Goal: Information Seeking & Learning: Learn about a topic

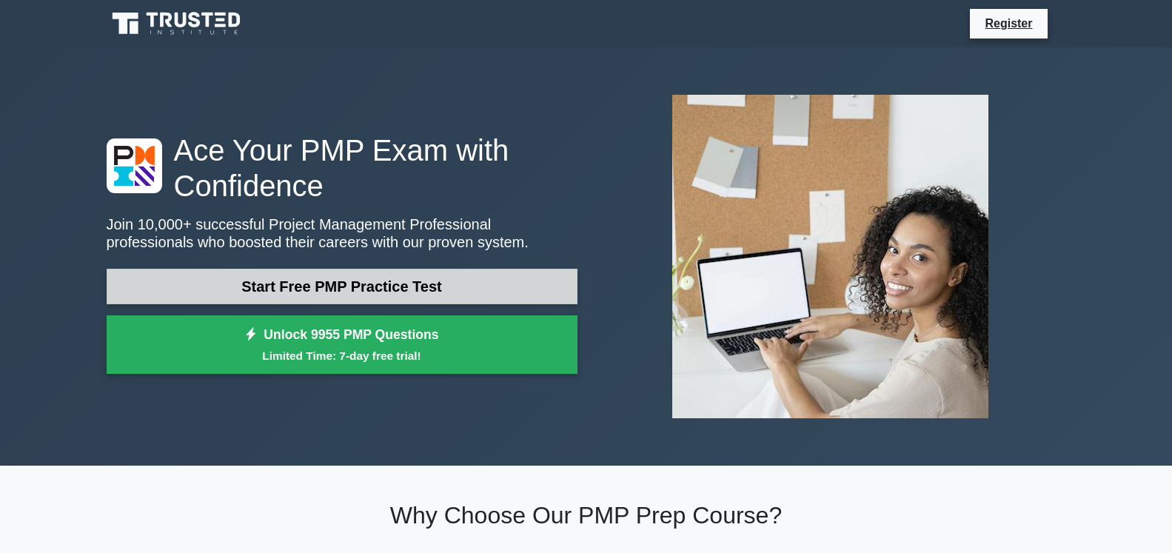
click at [364, 280] on link "Start Free PMP Practice Test" at bounding box center [342, 287] width 471 height 36
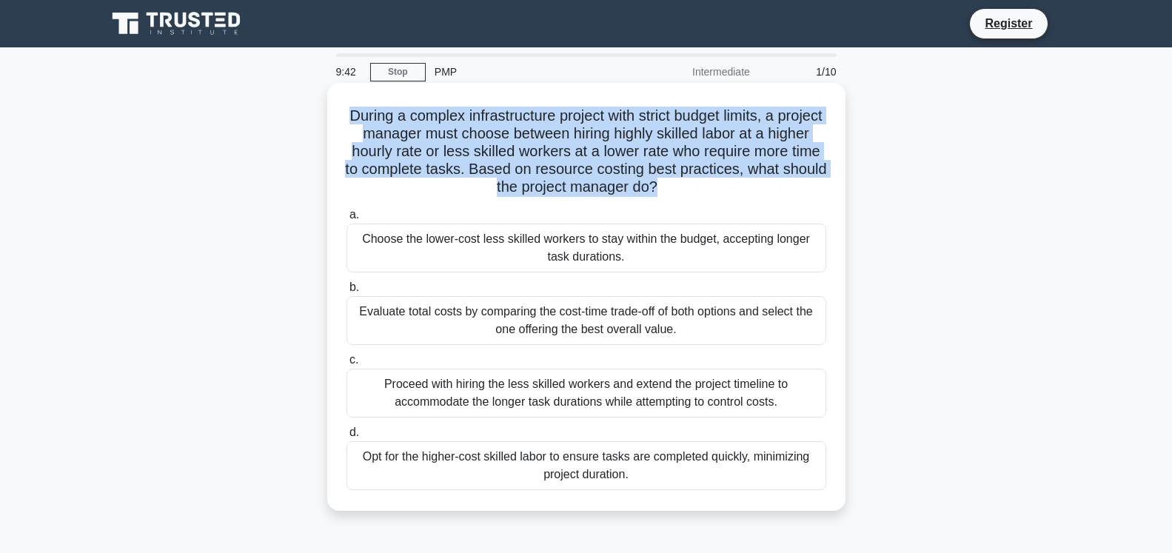
drag, startPoint x: 658, startPoint y: 190, endPoint x: 343, endPoint y: 121, distance: 322.9
click at [343, 121] on div "During a complex infrastructure project with strict budget limits, a project ma…" at bounding box center [586, 297] width 506 height 416
drag, startPoint x: 610, startPoint y: 261, endPoint x: 332, endPoint y: 241, distance: 279.1
click at [332, 241] on div "During a complex infrastructure project with strict budget limits, a project ma…" at bounding box center [586, 297] width 518 height 428
drag, startPoint x: 674, startPoint y: 332, endPoint x: 337, endPoint y: 319, distance: 337.2
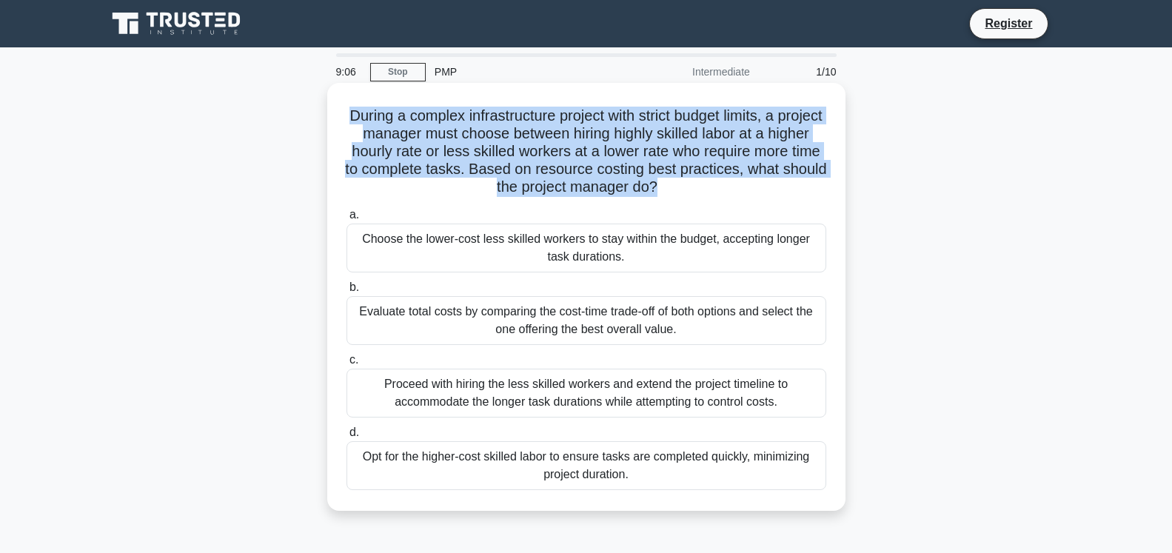
click at [337, 319] on div "During a complex infrastructure project with strict budget limits, a project ma…" at bounding box center [586, 297] width 506 height 416
drag, startPoint x: 660, startPoint y: 408, endPoint x: 372, endPoint y: 385, distance: 289.0
click at [372, 385] on div "Proceed with hiring the less skilled workers and extend the project timeline to…" at bounding box center [587, 393] width 480 height 49
drag, startPoint x: 630, startPoint y: 475, endPoint x: 347, endPoint y: 461, distance: 284.0
click at [347, 461] on div "Opt for the higher-cost skilled labor to ensure tasks are completed quickly, mi…" at bounding box center [587, 465] width 480 height 49
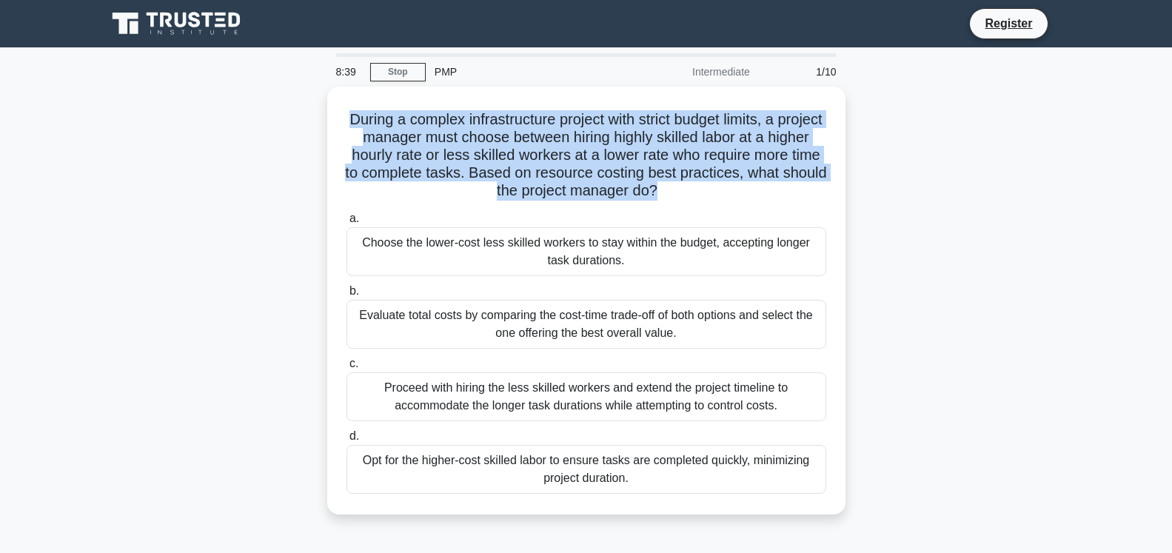
drag, startPoint x: 495, startPoint y: 312, endPoint x: 327, endPoint y: 319, distance: 168.3
click at [327, 319] on div "During a complex infrastructure project with strict budget limits, a project ma…" at bounding box center [586, 310] width 977 height 446
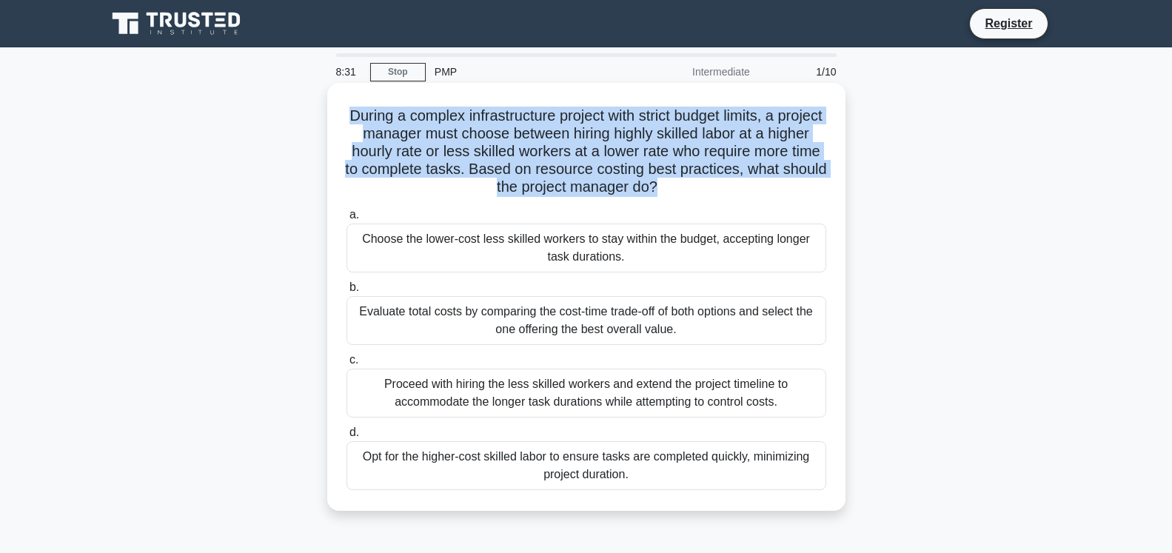
click at [564, 310] on div "Evaluate total costs by comparing the cost-time trade-off of both options and s…" at bounding box center [587, 320] width 480 height 49
click at [347, 292] on input "b. Evaluate total costs by comparing the cost-time trade-off of both options an…" at bounding box center [347, 288] width 0 height 10
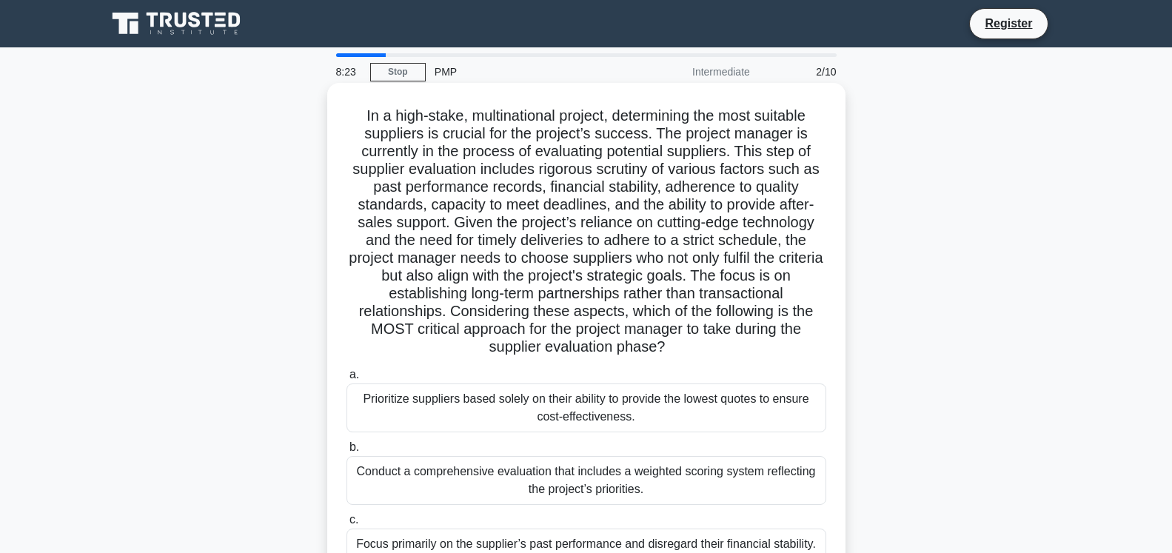
drag, startPoint x: 664, startPoint y: 352, endPoint x: 347, endPoint y: 123, distance: 391.9
click at [347, 123] on h5 "In a high-stake, multinational project, determining the most suitable suppliers…" at bounding box center [586, 232] width 483 height 250
copy h5 "In a high-stake, multinational project, determining the most suitable suppliers…"
drag, startPoint x: 590, startPoint y: 421, endPoint x: 340, endPoint y: 397, distance: 251.5
click at [344, 395] on div "a. Prioritize suppliers based solely on their ability to provide the lowest quo…" at bounding box center [587, 399] width 498 height 67
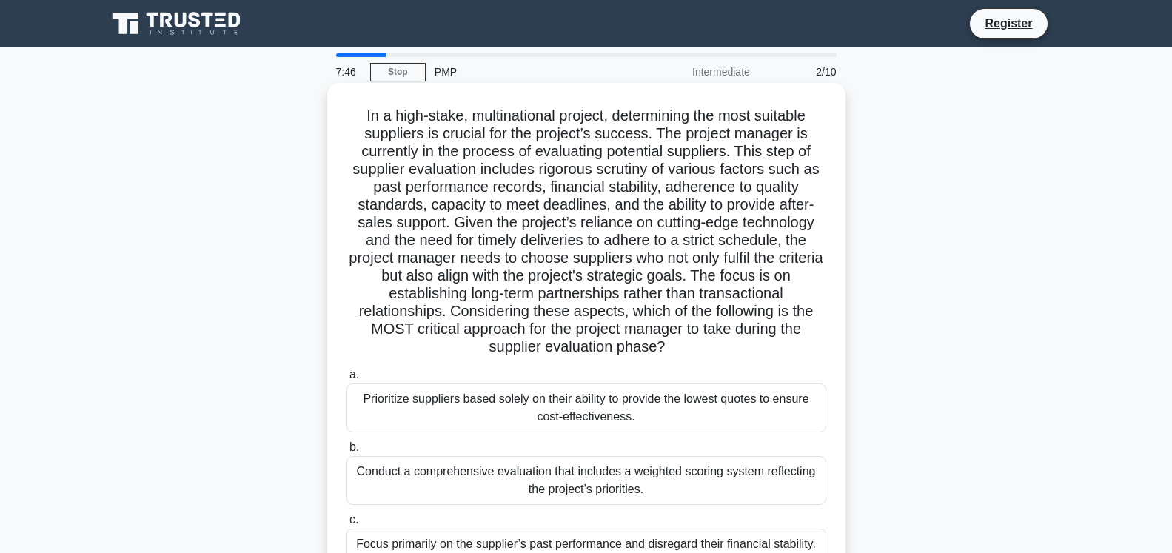
copy div "Prioritize suppliers based solely on their ability to provide the lowest quotes…"
drag, startPoint x: 654, startPoint y: 490, endPoint x: 358, endPoint y: 467, distance: 297.1
click at [358, 467] on div "Conduct a comprehensive evaluation that includes a weighted scoring system refl…" at bounding box center [587, 480] width 480 height 49
copy div "Conduct a comprehensive evaluation that includes a weighted scoring system refl…"
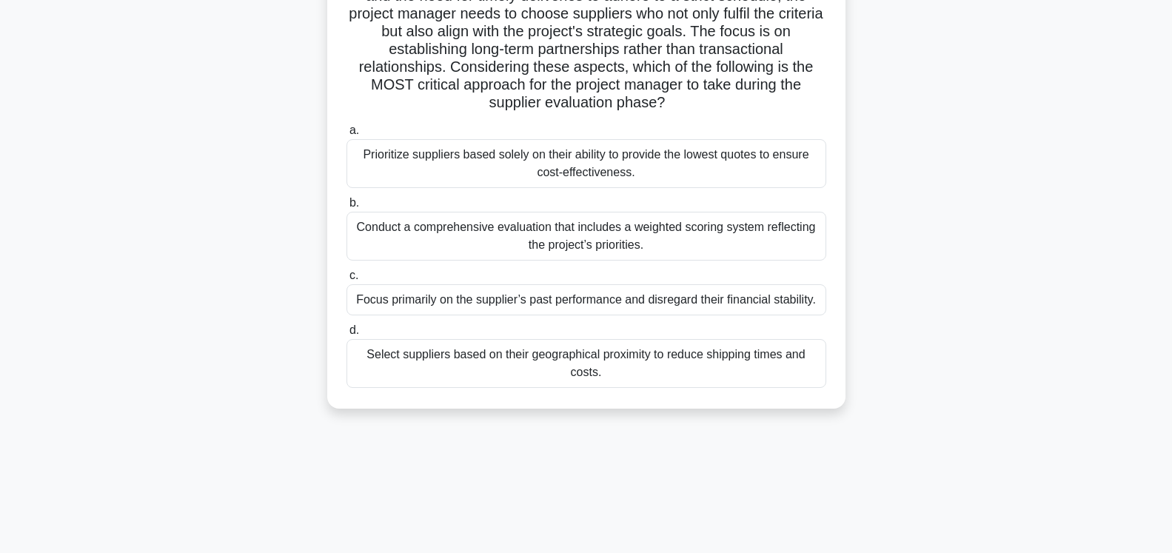
scroll to position [247, 0]
drag, startPoint x: 795, startPoint y: 306, endPoint x: 359, endPoint y: 317, distance: 435.5
click at [359, 317] on div "a. Prioritize suppliers based solely on their ability to provide the lowest quo…" at bounding box center [587, 252] width 498 height 272
click at [365, 302] on div "Focus primarily on the supplier’s past performance and disregard their financia…" at bounding box center [587, 297] width 480 height 31
click at [347, 278] on input "c. Focus primarily on the supplier’s past performance and disregard their finan…" at bounding box center [347, 274] width 0 height 10
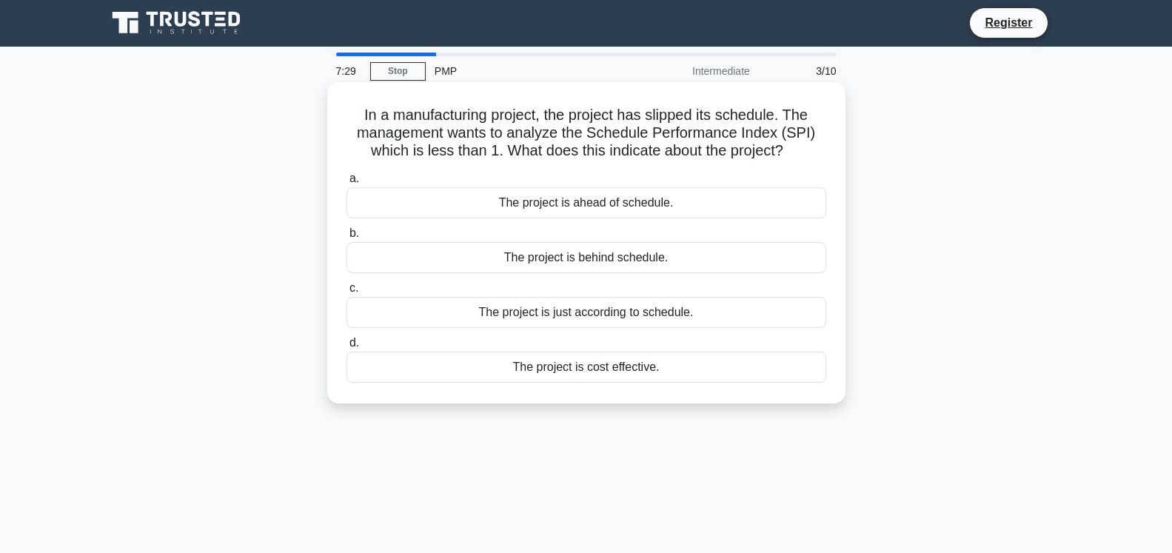
scroll to position [0, 0]
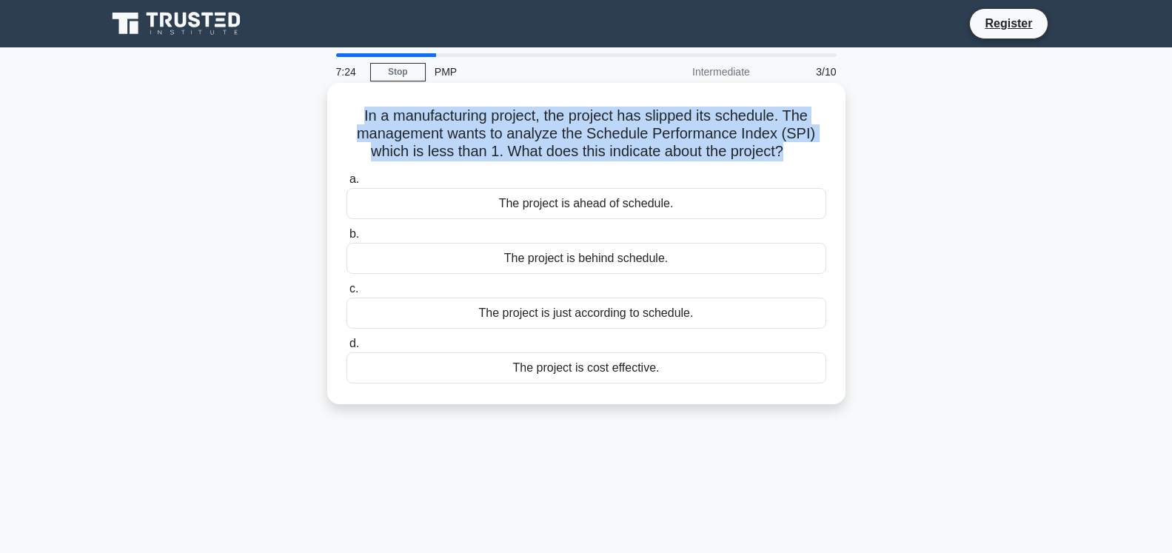
drag, startPoint x: 782, startPoint y: 156, endPoint x: 363, endPoint y: 114, distance: 421.2
click at [363, 114] on h5 "In a manufacturing project, the project has slipped its schedule. The managemen…" at bounding box center [586, 134] width 483 height 55
copy h5 "In a manufacturing project, the project has slipped its schedule. The managemen…"
drag, startPoint x: 698, startPoint y: 201, endPoint x: 499, endPoint y: 198, distance: 198.5
click at [499, 198] on div "The project is ahead of schedule." at bounding box center [587, 203] width 480 height 31
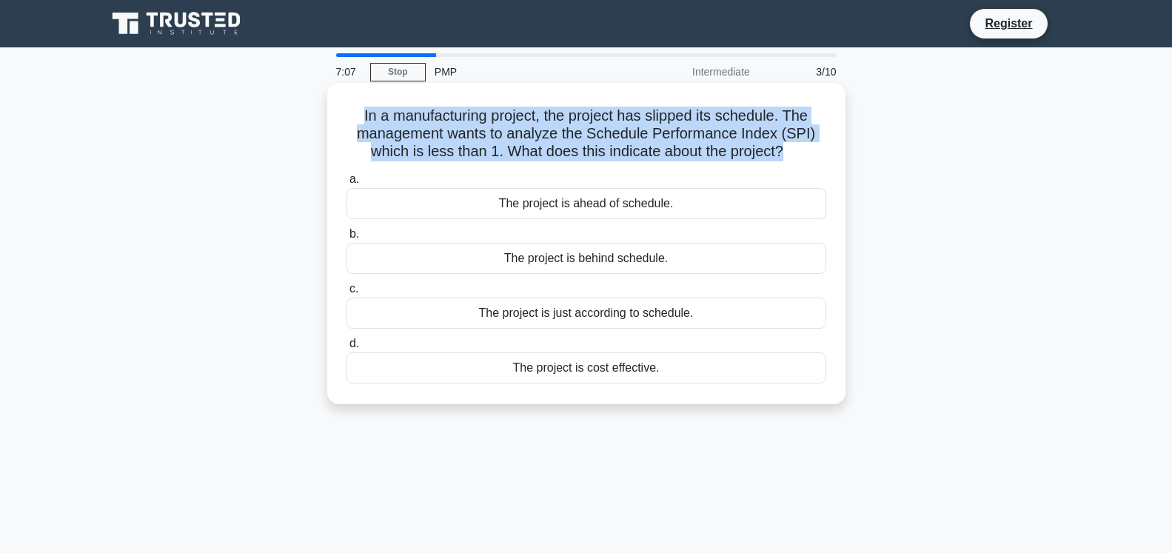
copy div "The project is ahead of schedule."
drag, startPoint x: 615, startPoint y: 261, endPoint x: 501, endPoint y: 264, distance: 113.4
click at [501, 264] on div "The project is behind schedule." at bounding box center [587, 258] width 480 height 31
click at [634, 261] on div "The project is behind schedule." at bounding box center [587, 258] width 480 height 31
click at [347, 239] on input "b. The project is behind schedule." at bounding box center [347, 235] width 0 height 10
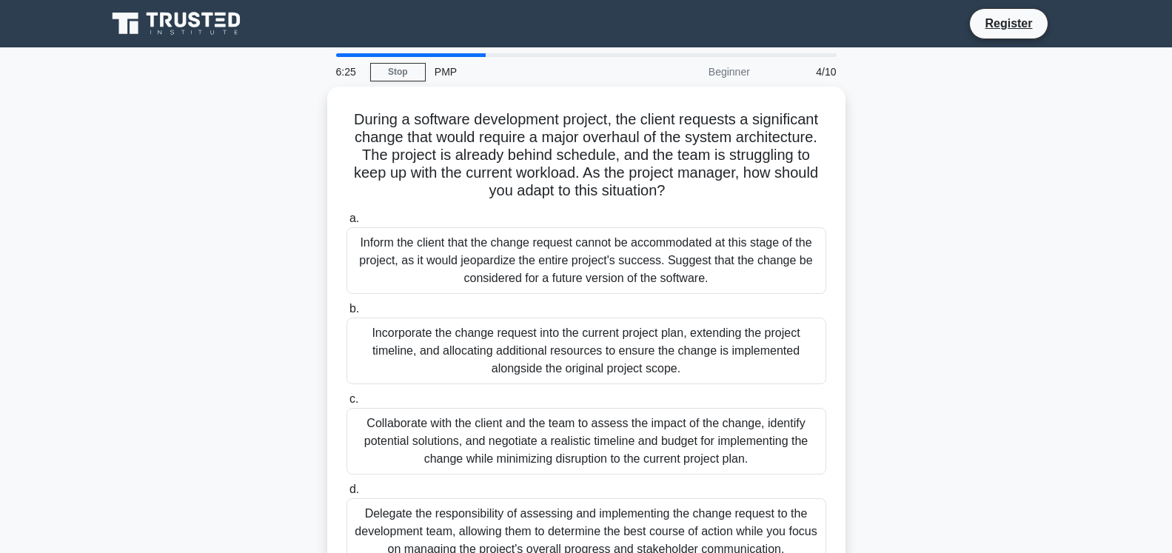
drag, startPoint x: 652, startPoint y: 194, endPoint x: 320, endPoint y: 108, distance: 343.4
click at [320, 108] on div "During a software development project, the client requests a significant change…" at bounding box center [586, 345] width 977 height 517
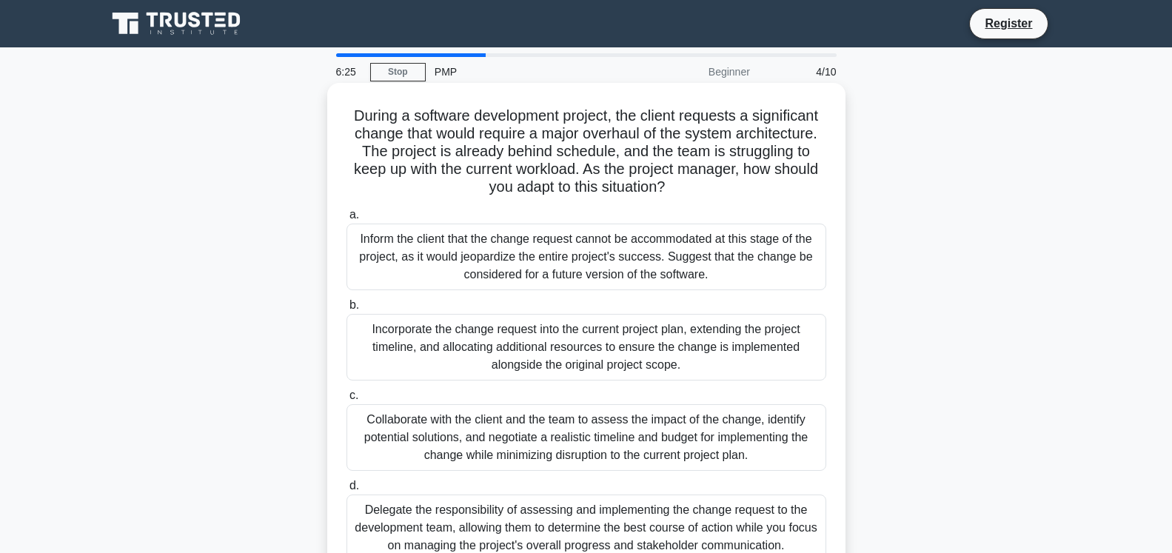
copy h5 "During a software development project, the client requests a significant change…"
drag, startPoint x: 712, startPoint y: 278, endPoint x: 349, endPoint y: 238, distance: 365.0
click at [349, 238] on div "Inform the client that the change request cannot be accommodated at this stage …" at bounding box center [587, 257] width 480 height 67
copy div "Inform the client that the change request cannot be accommodated at this stage …"
drag, startPoint x: 686, startPoint y: 368, endPoint x: 367, endPoint y: 332, distance: 321.2
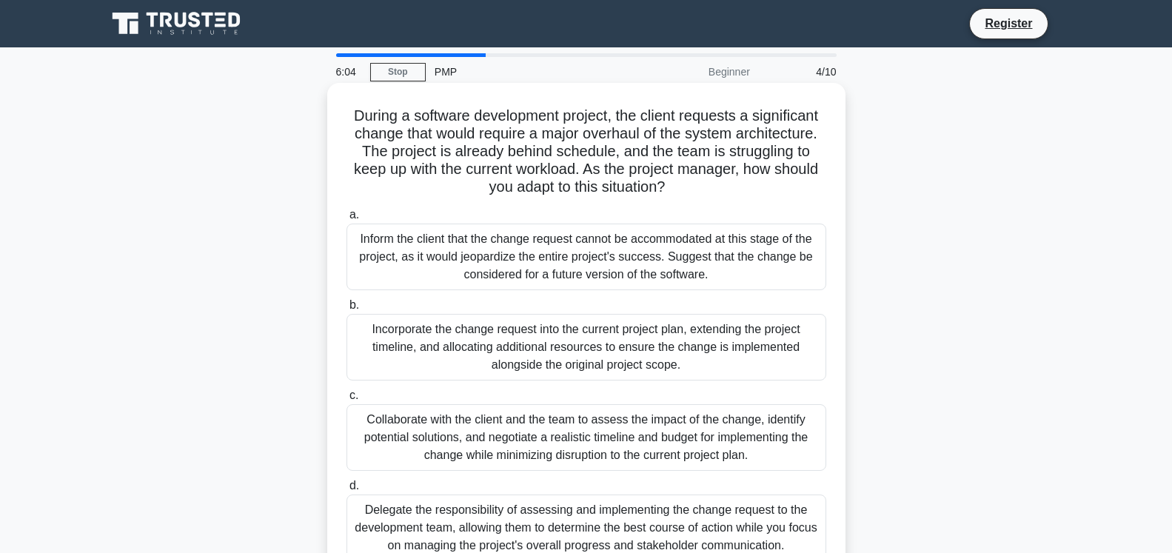
click at [367, 332] on div "Incorporate the change request into the current project plan, extending the pro…" at bounding box center [587, 347] width 480 height 67
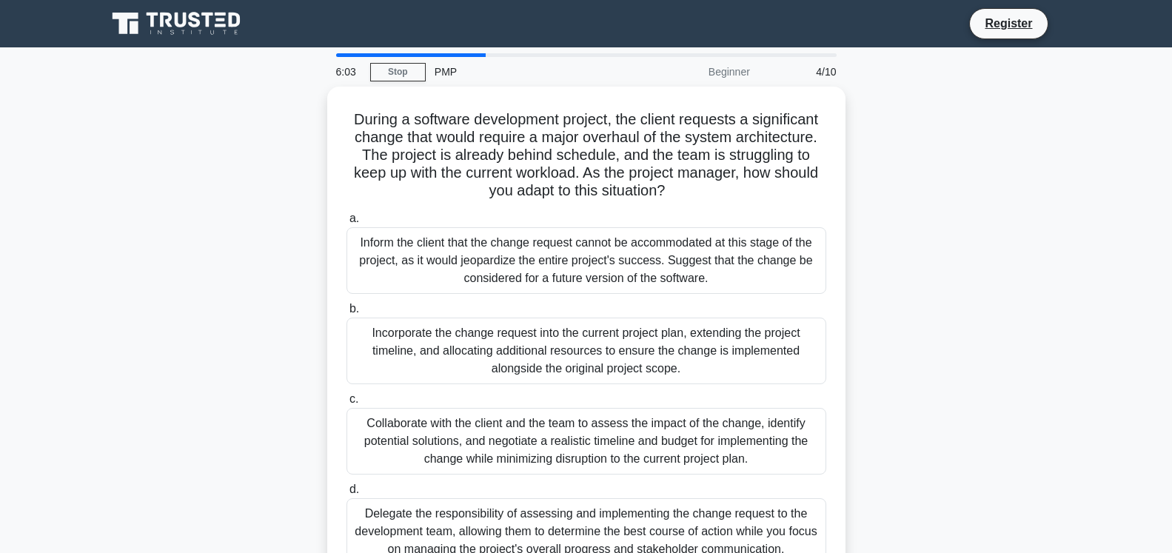
copy div "Incorporate the change request into the current project plan, extending the pro…"
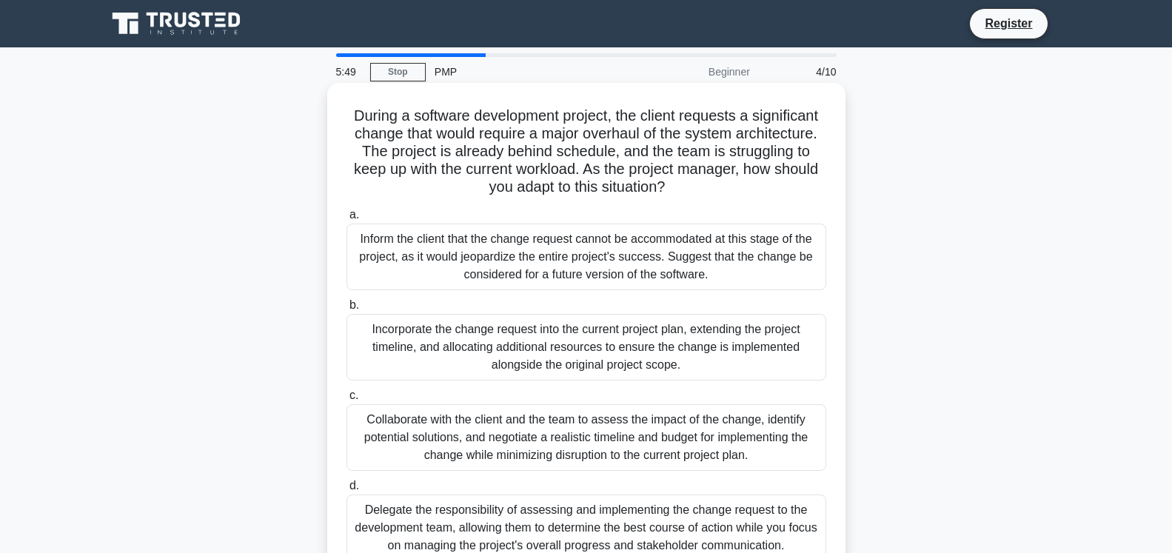
drag, startPoint x: 710, startPoint y: 462, endPoint x: 371, endPoint y: 422, distance: 341.5
click at [371, 422] on div "Collaborate with the client and the team to assess the impact of the change, id…" at bounding box center [587, 437] width 480 height 67
click at [347, 401] on input "c. Collaborate with the client and the team to assess the impact of the change,…" at bounding box center [347, 396] width 0 height 10
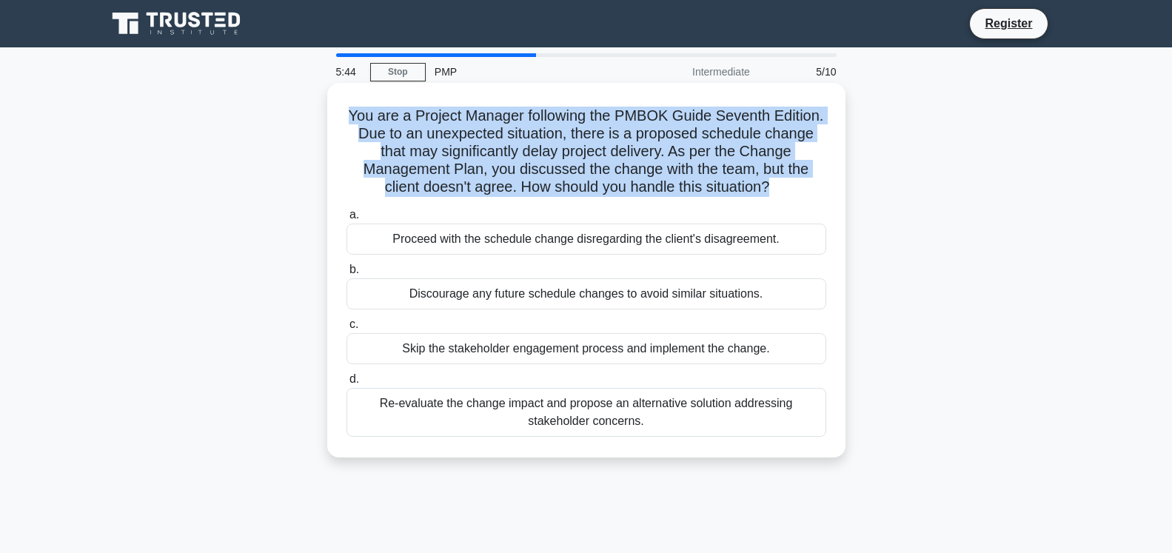
drag, startPoint x: 740, startPoint y: 187, endPoint x: 345, endPoint y: 121, distance: 400.1
click at [345, 121] on h5 "You are a Project Manager following the PMBOK Guide Seventh Edition. Due to an …" at bounding box center [586, 152] width 483 height 90
copy h5 "You are a Project Manager following the PMBOK Guide Seventh Edition. Due to an …"
drag, startPoint x: 789, startPoint y: 248, endPoint x: 384, endPoint y: 244, distance: 405.8
click at [384, 244] on div "Proceed with the schedule change disregarding the client's disagreement." at bounding box center [587, 239] width 480 height 31
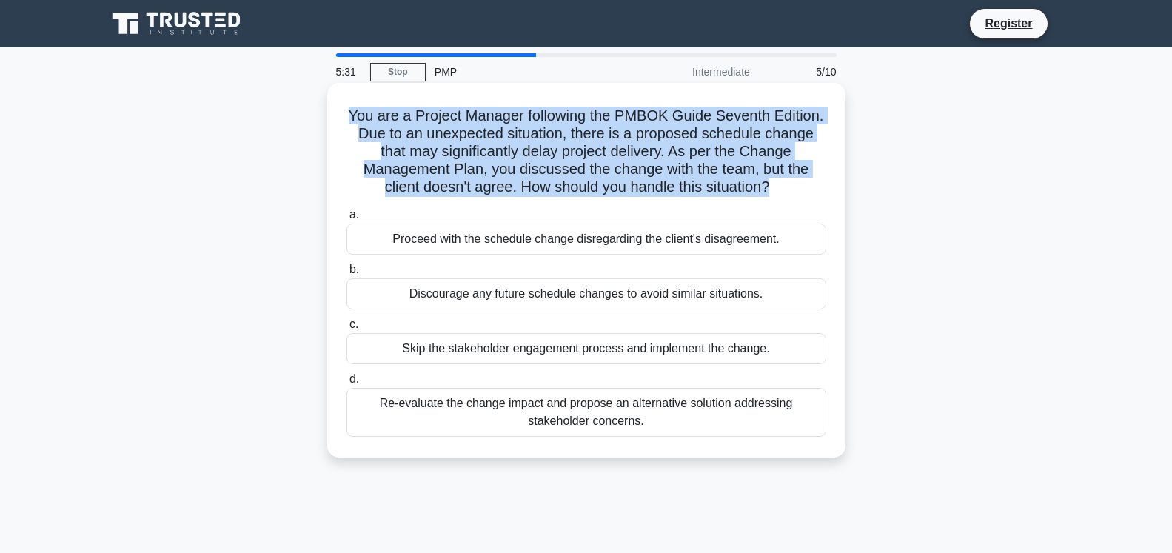
copy div "Proceed with the schedule change disregarding the client's disagreement."
drag, startPoint x: 629, startPoint y: 308, endPoint x: 403, endPoint y: 311, distance: 225.9
click at [403, 311] on div "a. Proceed with the schedule change disregarding the client's disagreement. b. …" at bounding box center [587, 321] width 498 height 237
drag, startPoint x: 691, startPoint y: 361, endPoint x: 387, endPoint y: 360, distance: 303.6
click at [387, 360] on div "Skip the stakeholder engagement process and implement the change." at bounding box center [587, 348] width 480 height 31
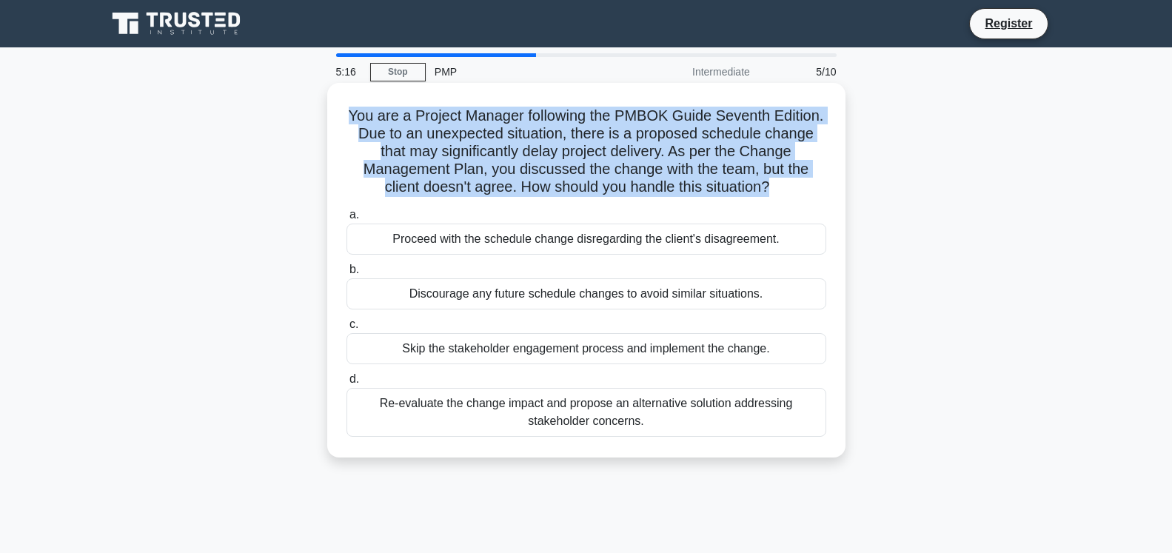
drag, startPoint x: 594, startPoint y: 422, endPoint x: 356, endPoint y: 407, distance: 238.2
click at [356, 407] on div "Re-evaluate the change impact and propose an alternative solution addressing st…" at bounding box center [587, 412] width 480 height 49
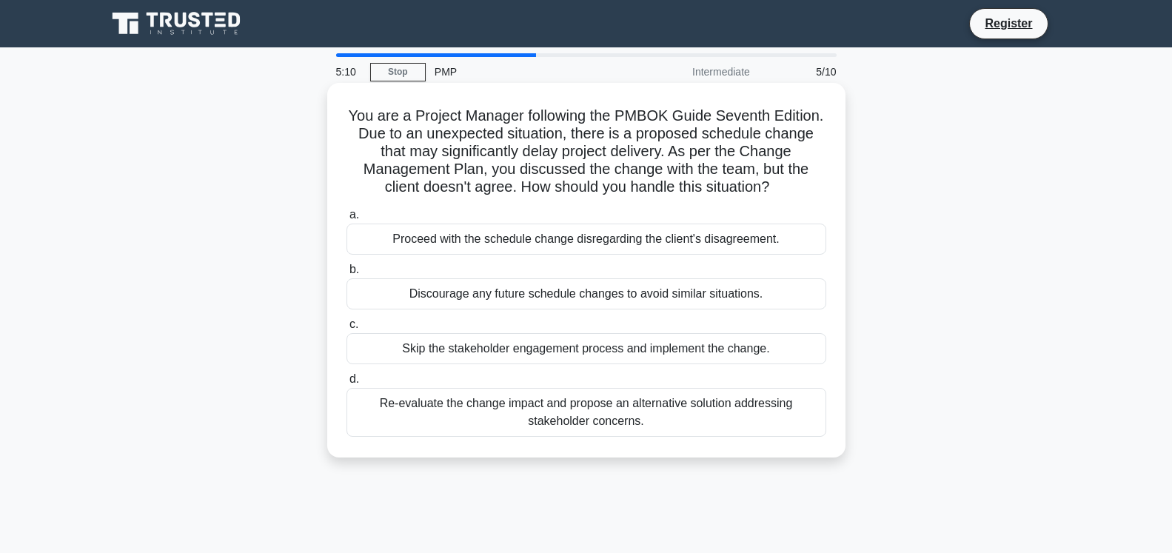
click at [655, 416] on div "Re-evaluate the change impact and propose an alternative solution addressing st…" at bounding box center [587, 412] width 480 height 49
click at [347, 384] on input "d. Re-evaluate the change impact and propose an alternative solution addressing…" at bounding box center [347, 380] width 0 height 10
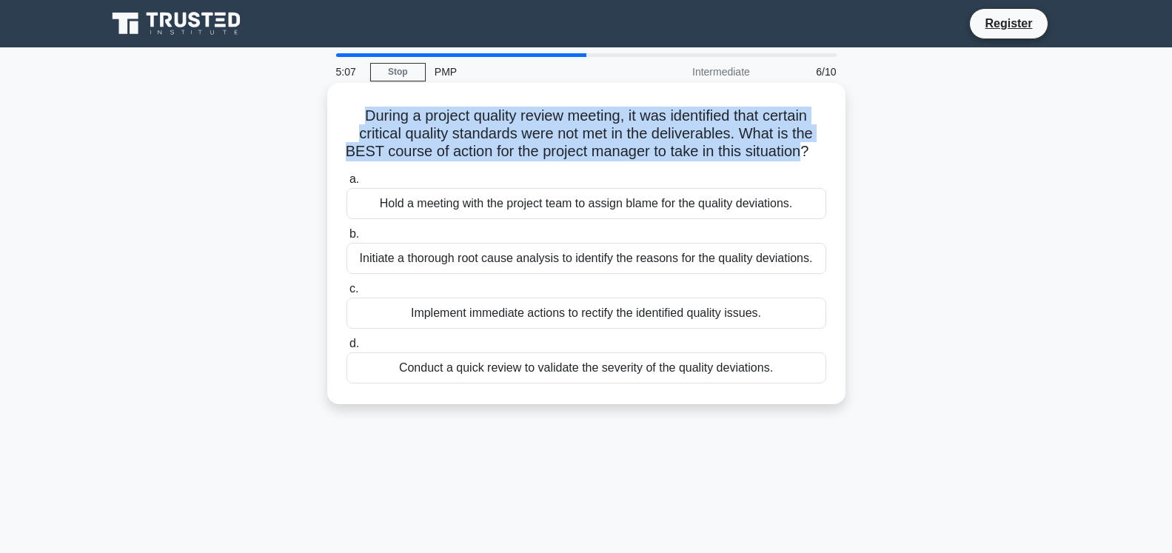
drag, startPoint x: 795, startPoint y: 156, endPoint x: 362, endPoint y: 115, distance: 435.2
click at [362, 115] on h5 "During a project quality review meeting, it was identified that certain critica…" at bounding box center [586, 134] width 483 height 55
drag, startPoint x: 797, startPoint y: 210, endPoint x: 361, endPoint y: 200, distance: 436.2
click at [361, 200] on div "Hold a meeting with the project team to assign blame for the quality deviations." at bounding box center [587, 203] width 480 height 31
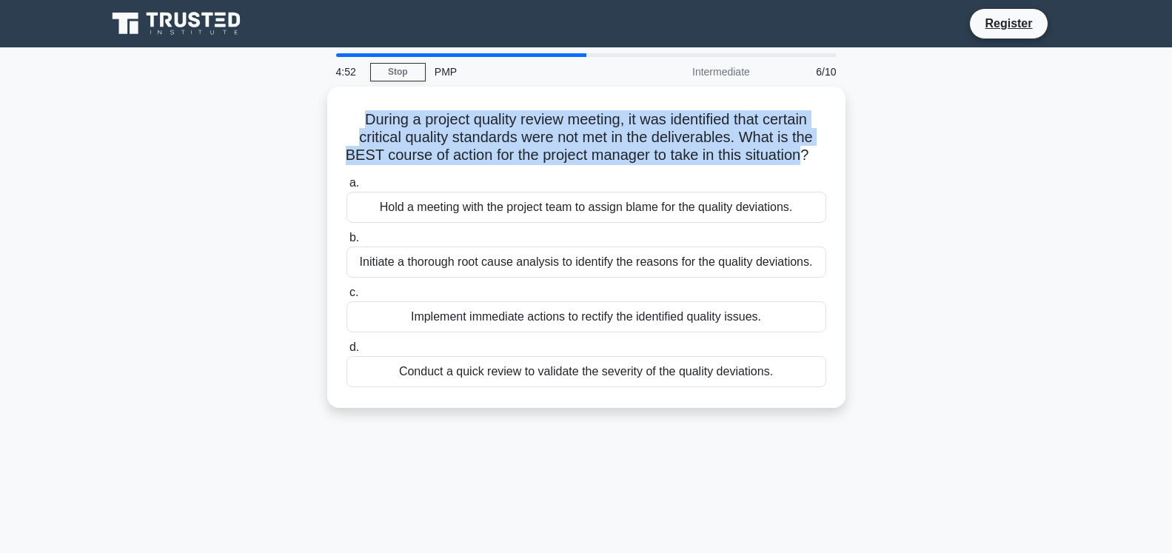
drag, startPoint x: 814, startPoint y: 261, endPoint x: 312, endPoint y: 274, distance: 501.5
click at [312, 274] on div "During a project quality review meeting, it was identified that certain critica…" at bounding box center [586, 256] width 977 height 339
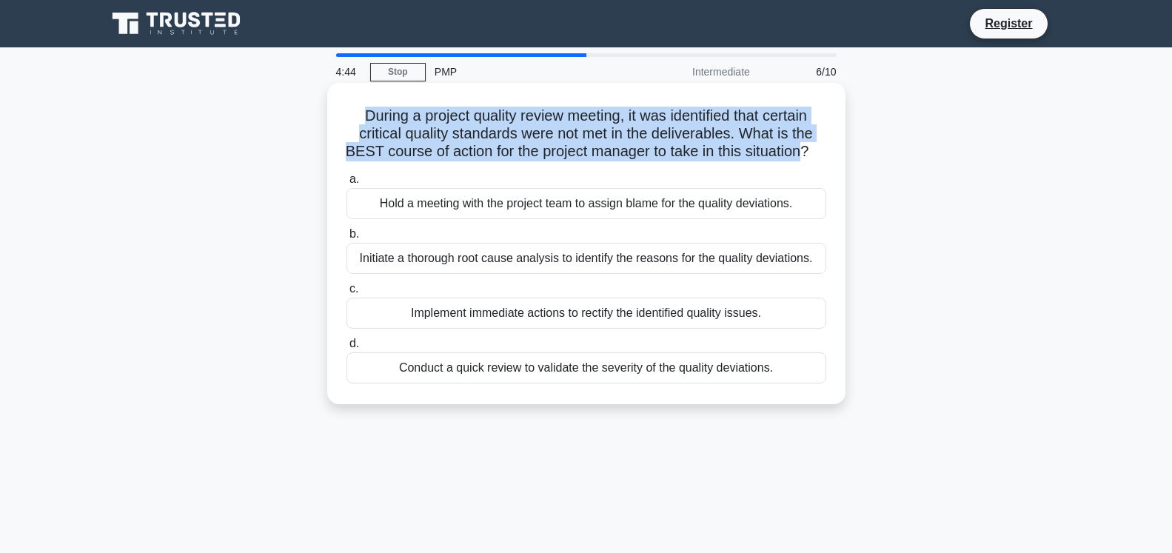
drag, startPoint x: 746, startPoint y: 323, endPoint x: 347, endPoint y: 325, distance: 398.4
click at [347, 325] on div "Implement immediate actions to rectify the identified quality issues." at bounding box center [587, 313] width 480 height 31
drag, startPoint x: 617, startPoint y: 377, endPoint x: 376, endPoint y: 375, distance: 240.7
click at [376, 375] on div "Conduct a quick review to validate the severity of the quality deviations." at bounding box center [587, 367] width 480 height 31
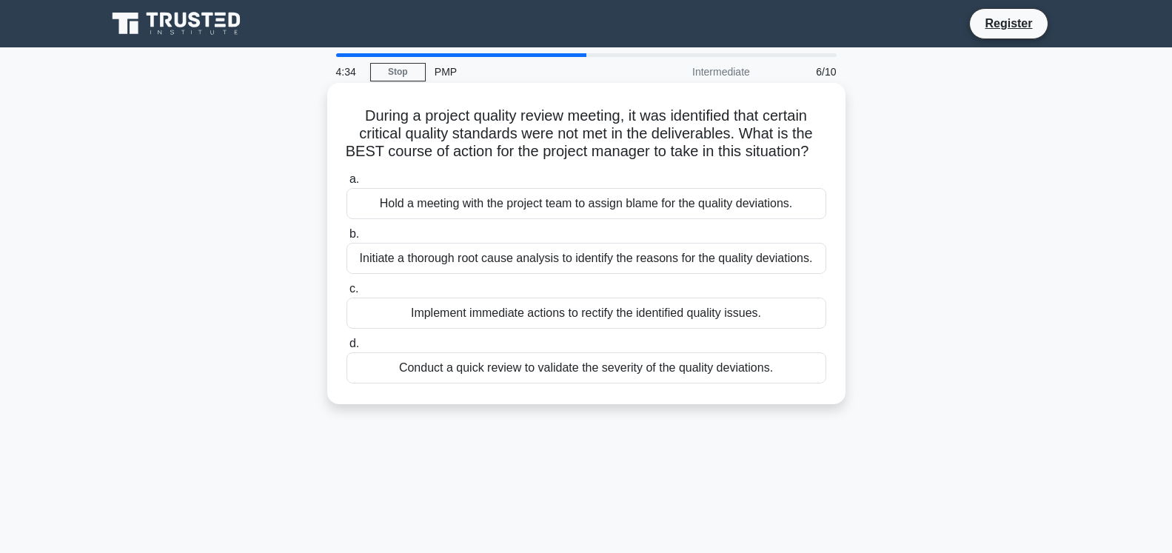
click at [682, 315] on div "Implement immediate actions to rectify the identified quality issues." at bounding box center [587, 313] width 480 height 31
click at [347, 294] on input "c. Implement immediate actions to rectify the identified quality issues." at bounding box center [347, 289] width 0 height 10
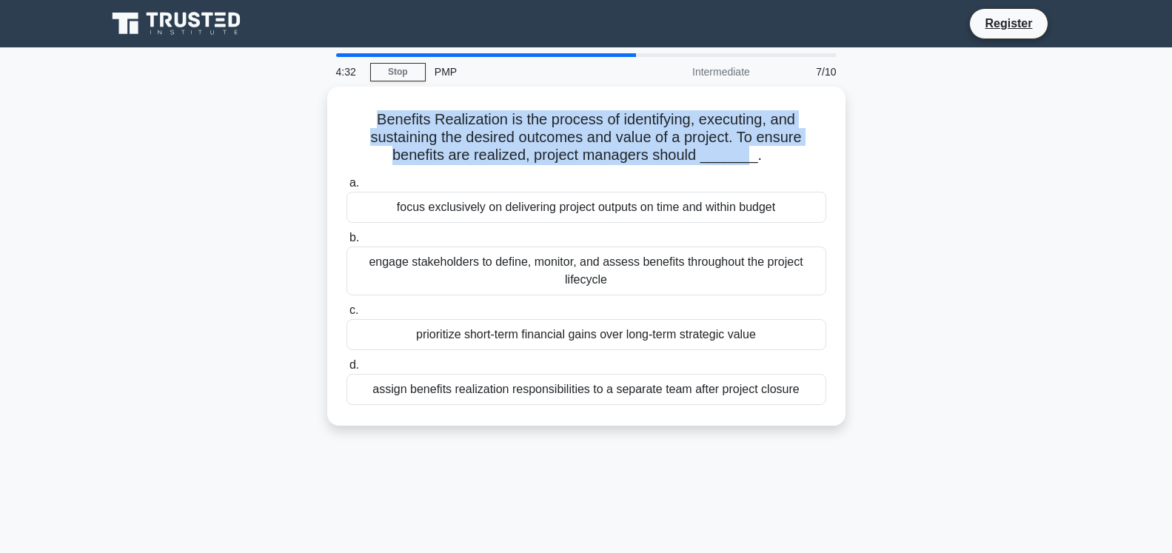
drag, startPoint x: 744, startPoint y: 158, endPoint x: 319, endPoint y: 121, distance: 426.7
click at [319, 121] on div "Benefits Realization is the process of identifying, executing, and sustaining t…" at bounding box center [586, 265] width 977 height 357
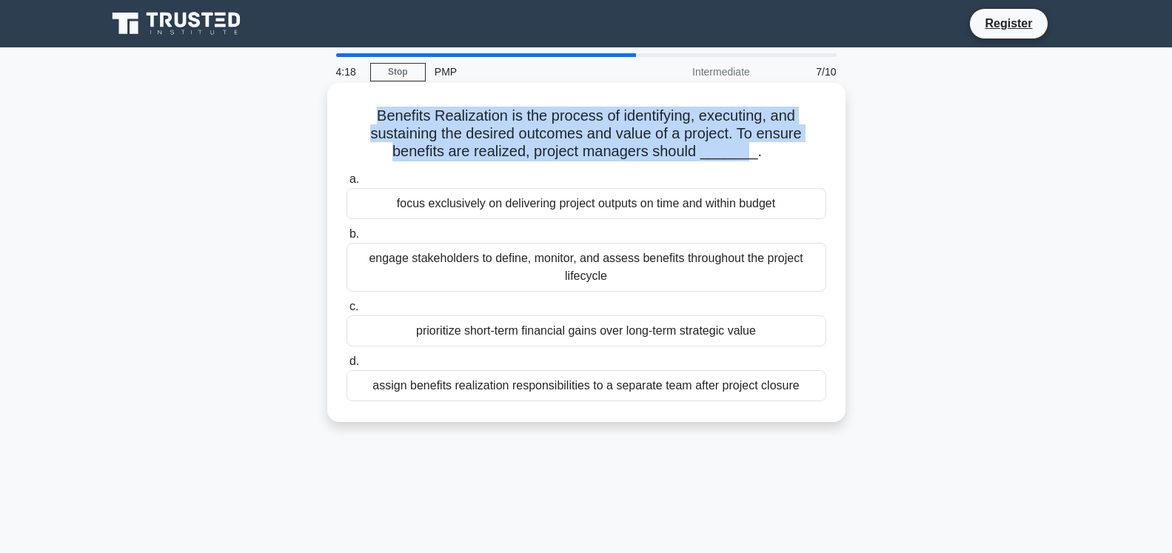
drag, startPoint x: 783, startPoint y: 212, endPoint x: 369, endPoint y: 209, distance: 413.2
click at [369, 209] on div "focus exclusively on delivering project outputs on time and within budget" at bounding box center [587, 203] width 480 height 31
drag, startPoint x: 628, startPoint y: 281, endPoint x: 343, endPoint y: 263, distance: 285.7
click at [343, 263] on div "b. engage stakeholders to define, monitor, and assess benefits throughout the p…" at bounding box center [587, 258] width 498 height 67
drag, startPoint x: 778, startPoint y: 336, endPoint x: 404, endPoint y: 335, distance: 373.9
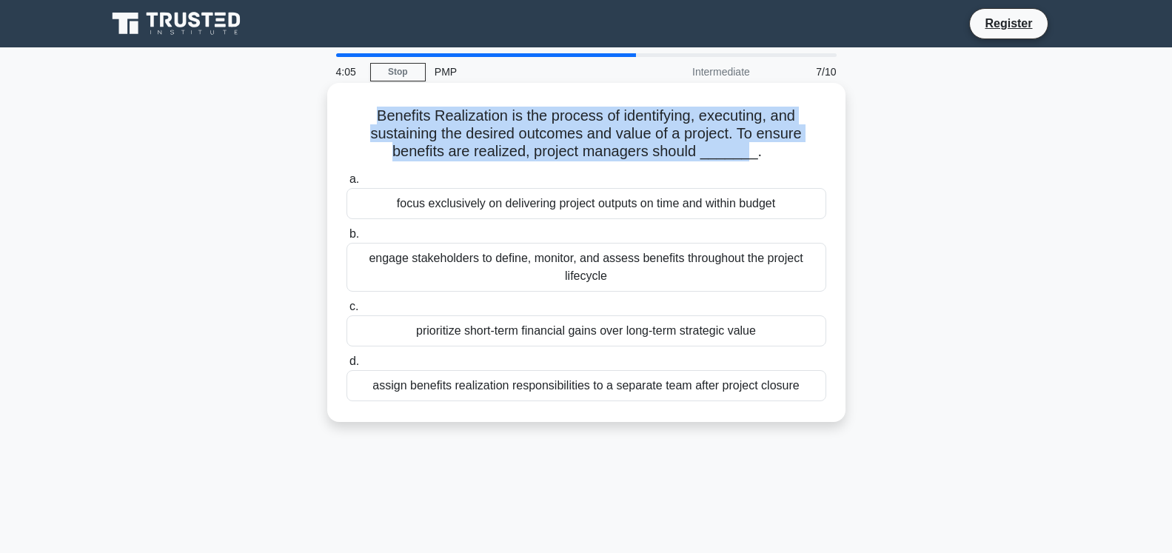
click at [404, 335] on div "prioritize short-term financial gains over long-term strategic value" at bounding box center [587, 330] width 480 height 31
drag, startPoint x: 802, startPoint y: 393, endPoint x: 370, endPoint y: 396, distance: 431.7
click at [370, 396] on div "assign benefits realization responsibilities to a separate team after project c…" at bounding box center [587, 385] width 480 height 31
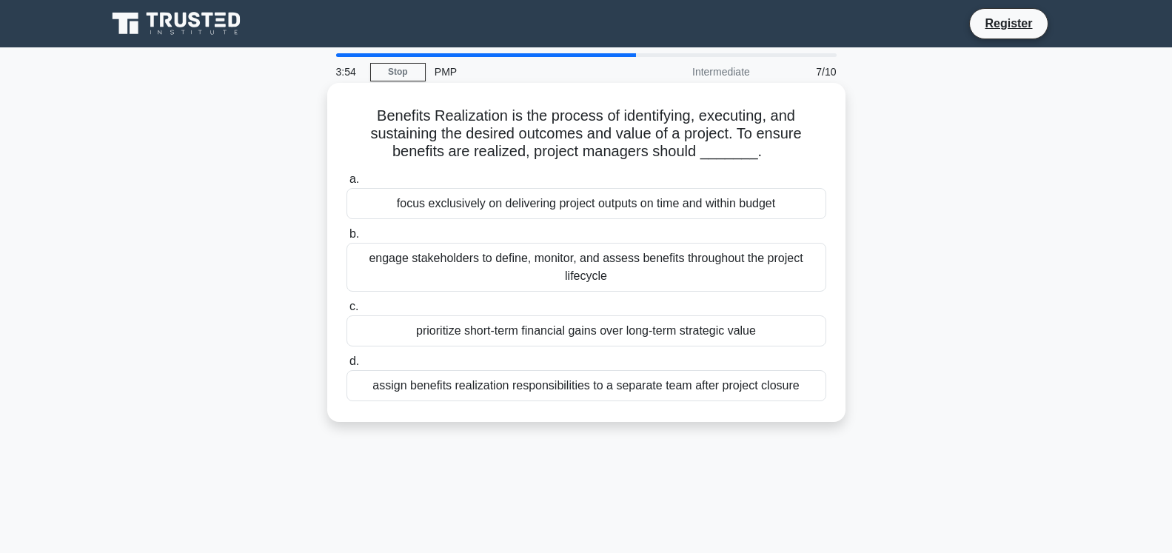
click at [596, 278] on div "engage stakeholders to define, monitor, and assess benefits throughout the proj…" at bounding box center [587, 267] width 480 height 49
click at [347, 239] on input "b. engage stakeholders to define, monitor, and assess benefits throughout the p…" at bounding box center [347, 235] width 0 height 10
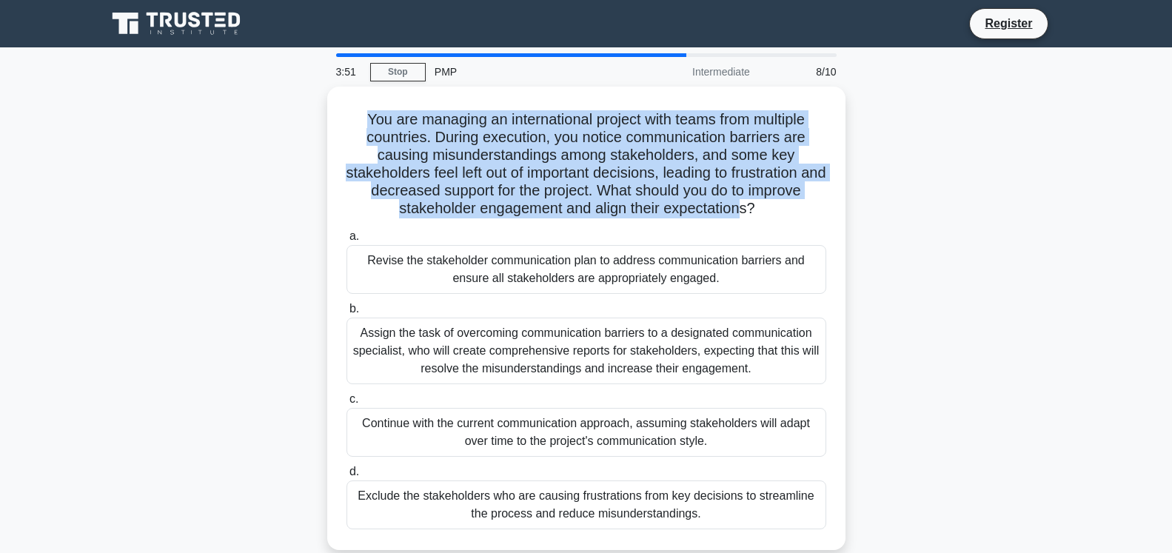
drag, startPoint x: 424, startPoint y: 164, endPoint x: 310, endPoint y: 118, distance: 122.5
click at [310, 118] on div "You are managing an international project with teams from multiple countries. D…" at bounding box center [586, 327] width 977 height 481
drag, startPoint x: 657, startPoint y: 275, endPoint x: 323, endPoint y: 243, distance: 335.5
click at [323, 243] on div "You are managing an international project with teams from multiple countries. D…" at bounding box center [586, 327] width 977 height 481
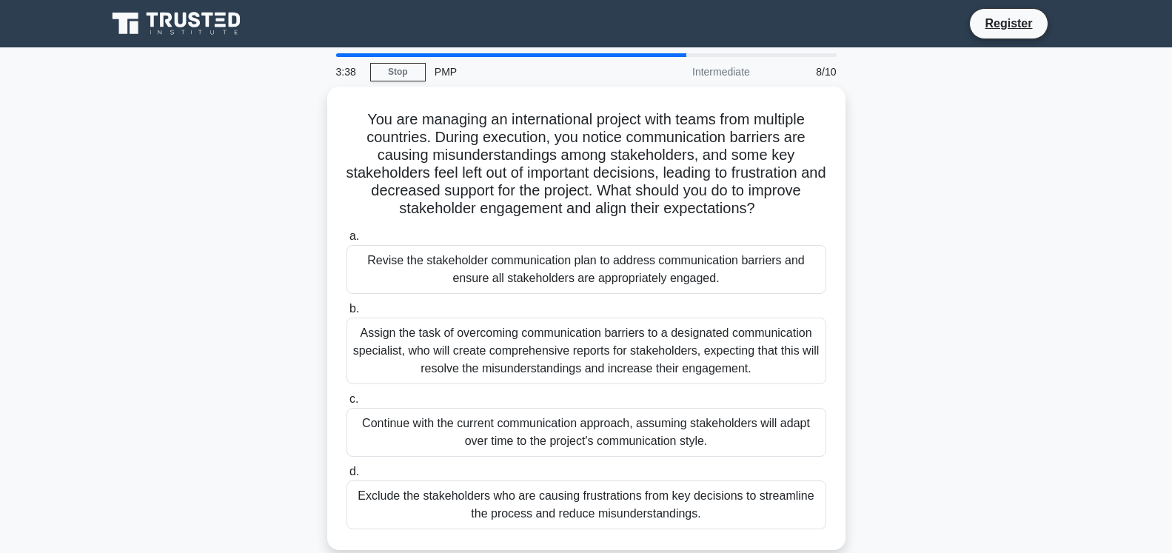
click at [957, 256] on div "You are managing an international project with teams from multiple countries. D…" at bounding box center [586, 327] width 977 height 481
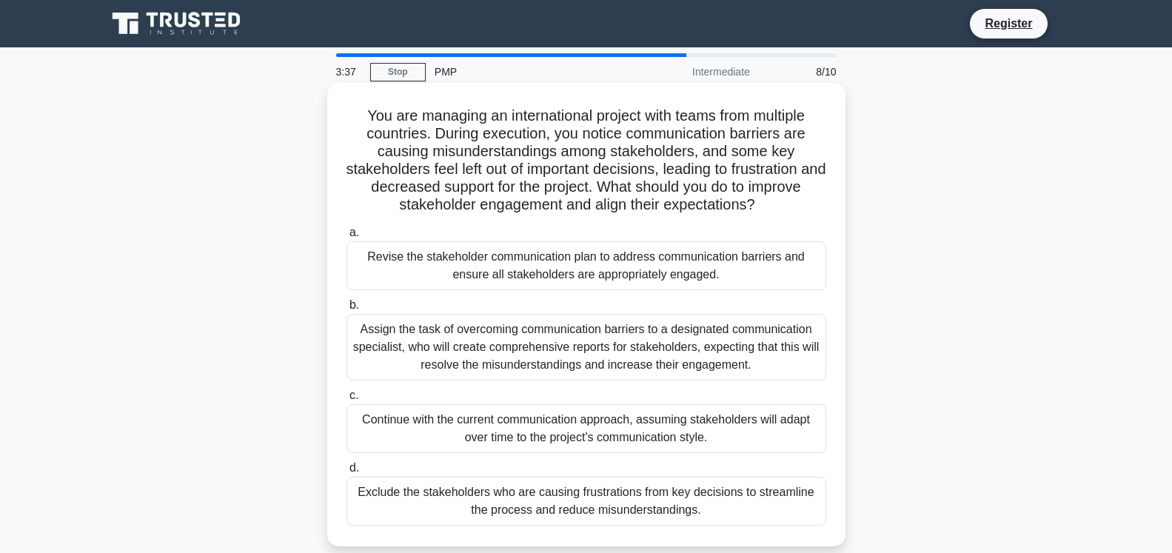
drag, startPoint x: 628, startPoint y: 270, endPoint x: 350, endPoint y: 258, distance: 278.0
click at [350, 258] on div "Revise the stakeholder communication plan to address communication barriers and…" at bounding box center [587, 265] width 480 height 49
drag, startPoint x: 625, startPoint y: 365, endPoint x: 345, endPoint y: 330, distance: 282.1
click at [345, 330] on div "b. Assign the task of overcoming communication barriers to a designated communi…" at bounding box center [587, 338] width 498 height 84
drag, startPoint x: 695, startPoint y: 447, endPoint x: 355, endPoint y: 414, distance: 341.4
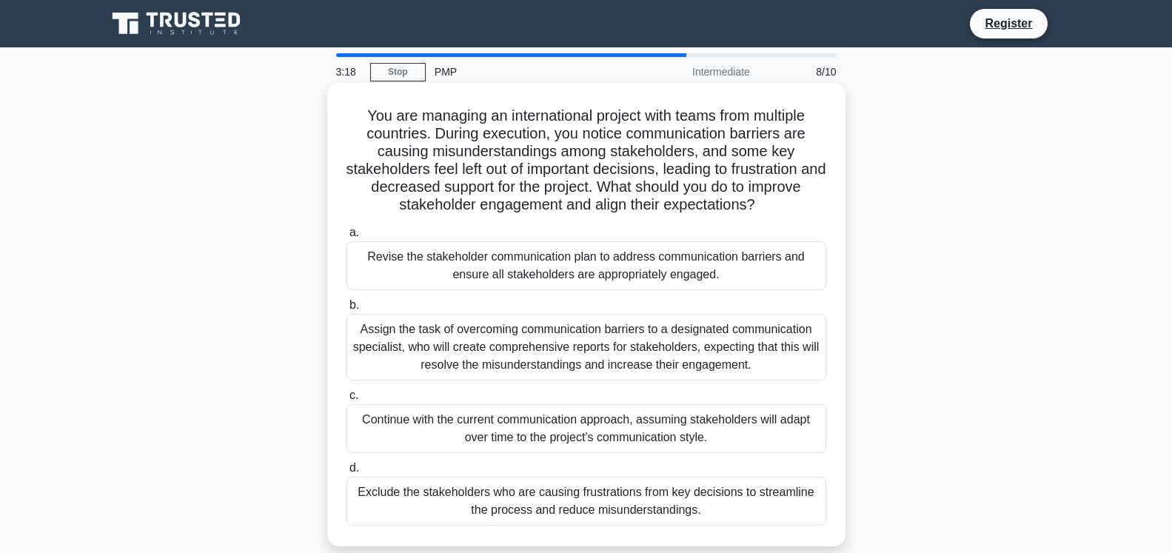
click at [355, 414] on div "Continue with the current communication approach, assuming stakeholders will ad…" at bounding box center [587, 428] width 480 height 49
drag, startPoint x: 706, startPoint y: 515, endPoint x: 350, endPoint y: 491, distance: 356.2
click at [350, 491] on div "Exclude the stakeholders who are causing frustrations from key decisions to str…" at bounding box center [587, 501] width 480 height 49
drag, startPoint x: 731, startPoint y: 280, endPoint x: 343, endPoint y: 261, distance: 388.5
click at [343, 261] on div "a. Revise the stakeholder communication plan to address communication barriers …" at bounding box center [587, 257] width 498 height 67
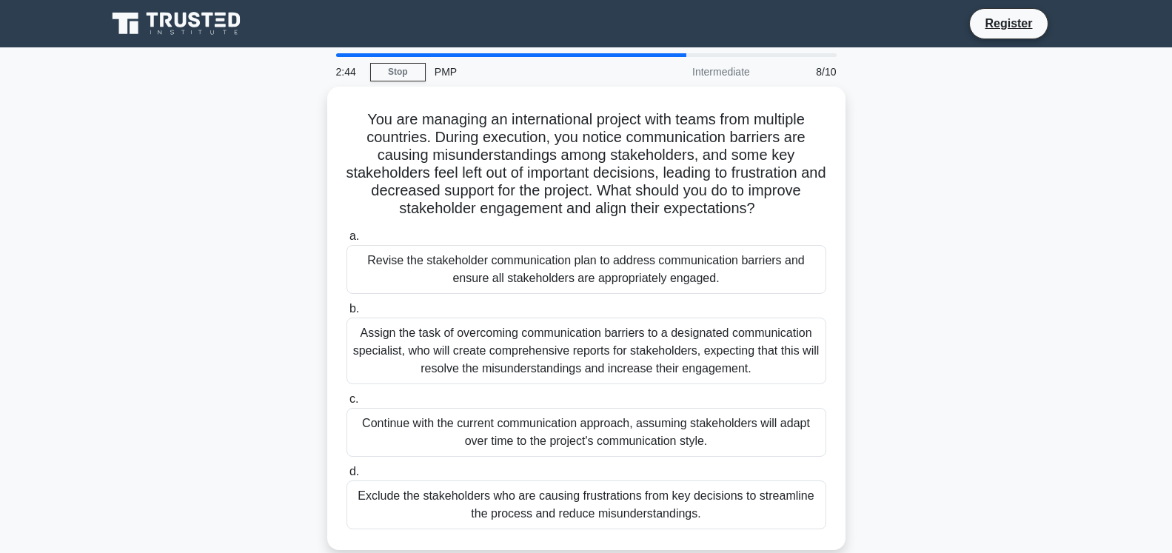
click at [1117, 281] on main "2:44 Stop PMP Intermediate 8/10 You are managing an international project with …" at bounding box center [586, 423] width 1172 height 752
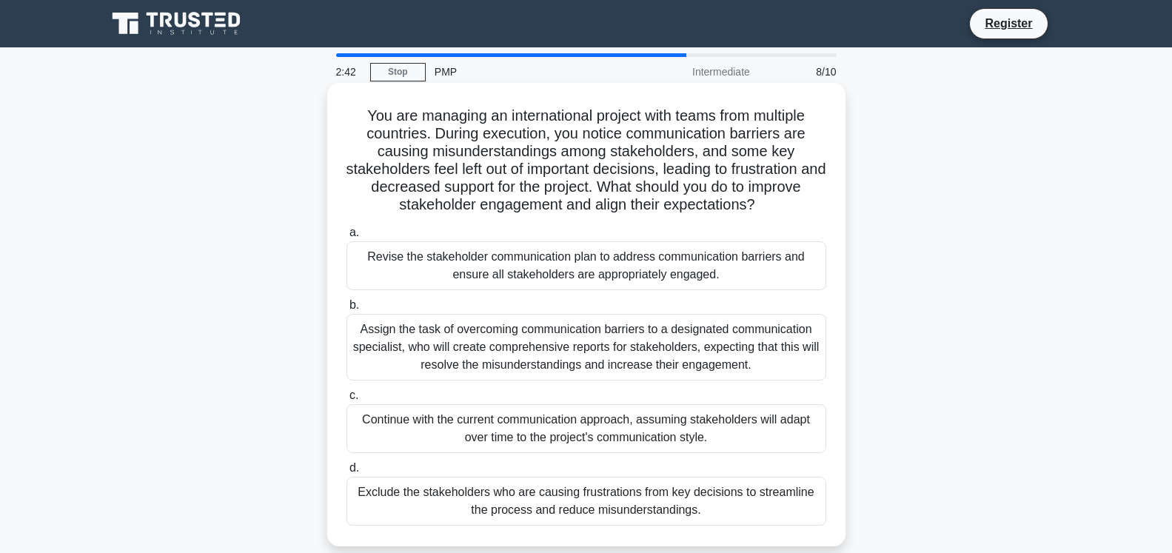
click at [663, 279] on div "Revise the stakeholder communication plan to address communication barriers and…" at bounding box center [587, 265] width 480 height 49
click at [347, 238] on input "a. Revise the stakeholder communication plan to address communication barriers …" at bounding box center [347, 233] width 0 height 10
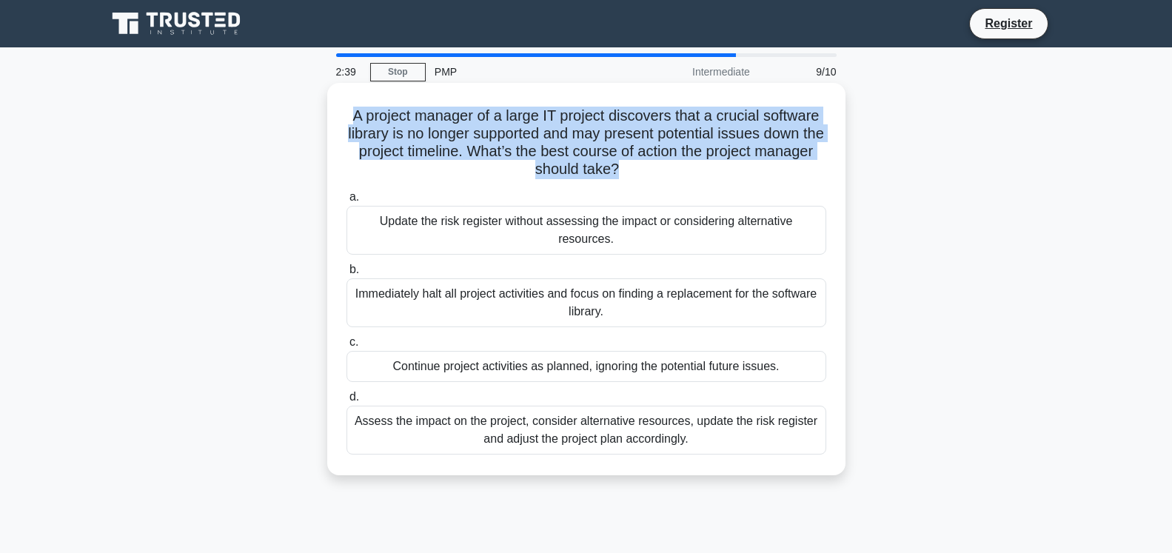
drag, startPoint x: 589, startPoint y: 170, endPoint x: 346, endPoint y: 123, distance: 248.2
click at [346, 123] on h5 "A project manager of a large IT project discovers that a crucial software libra…" at bounding box center [586, 143] width 483 height 73
drag, startPoint x: 490, startPoint y: 244, endPoint x: 381, endPoint y: 221, distance: 112.0
click at [381, 221] on div "Update the risk register without assessing the impact or considering alternativ…" at bounding box center [587, 230] width 480 height 49
drag, startPoint x: 609, startPoint y: 313, endPoint x: 358, endPoint y: 301, distance: 251.3
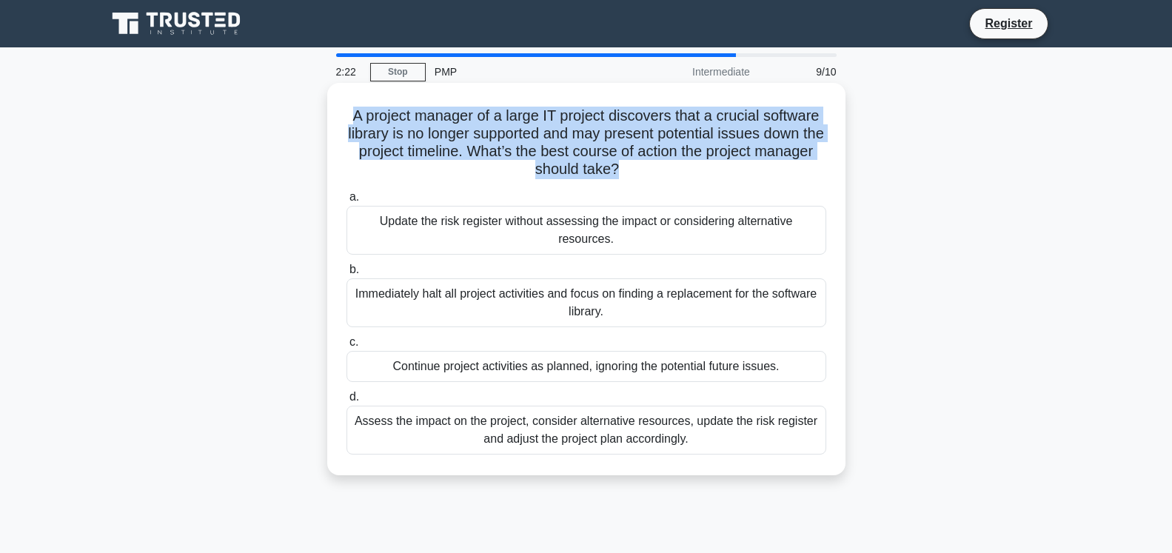
click at [358, 301] on div "Immediately halt all project activities and focus on finding a replacement for …" at bounding box center [587, 302] width 480 height 49
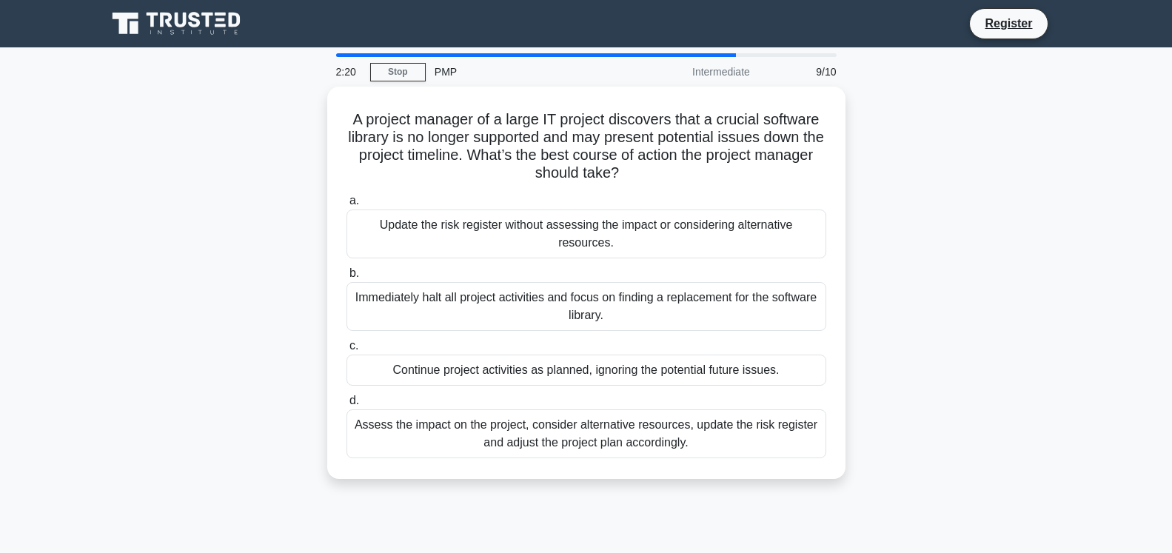
click at [906, 298] on div "A project manager of a large IT project discovers that a crucial software libra…" at bounding box center [586, 292] width 977 height 410
drag, startPoint x: 496, startPoint y: 298, endPoint x: 325, endPoint y: 303, distance: 171.1
click at [325, 303] on div "A project manager of a large IT project discovers that a crucial software libra…" at bounding box center [586, 292] width 977 height 410
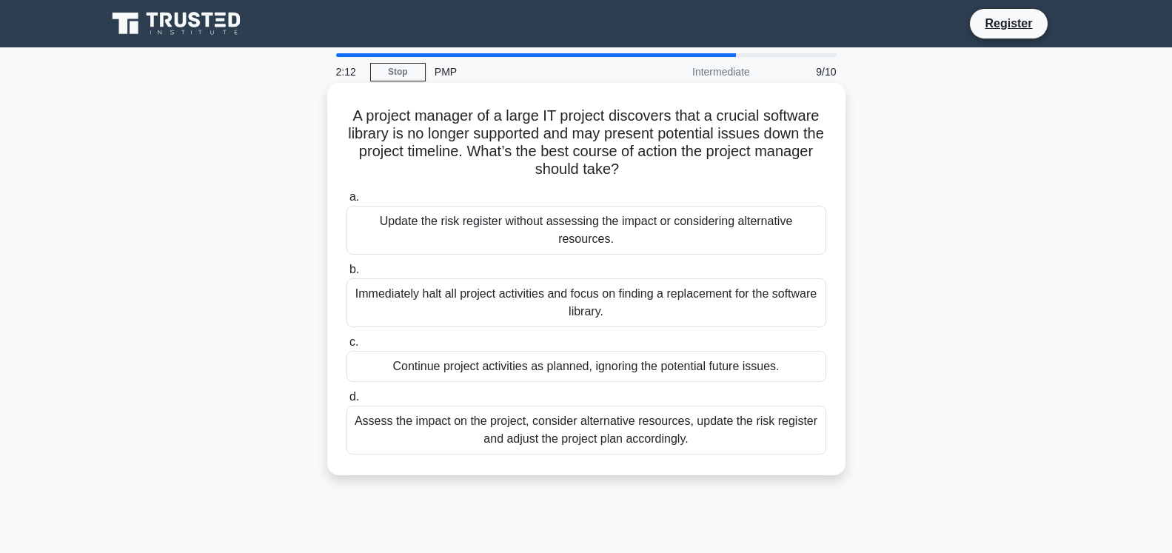
drag, startPoint x: 621, startPoint y: 372, endPoint x: 391, endPoint y: 369, distance: 229.6
click at [391, 369] on div "Continue project activities as planned, ignoring the potential future issues." at bounding box center [587, 366] width 480 height 31
drag, startPoint x: 615, startPoint y: 438, endPoint x: 332, endPoint y: 429, distance: 283.8
click at [332, 429] on div "A project manager of a large IT project discovers that a crucial software libra…" at bounding box center [586, 279] width 518 height 392
click at [649, 433] on div "Assess the impact on the project, consider alternative resources, update the ri…" at bounding box center [587, 430] width 480 height 49
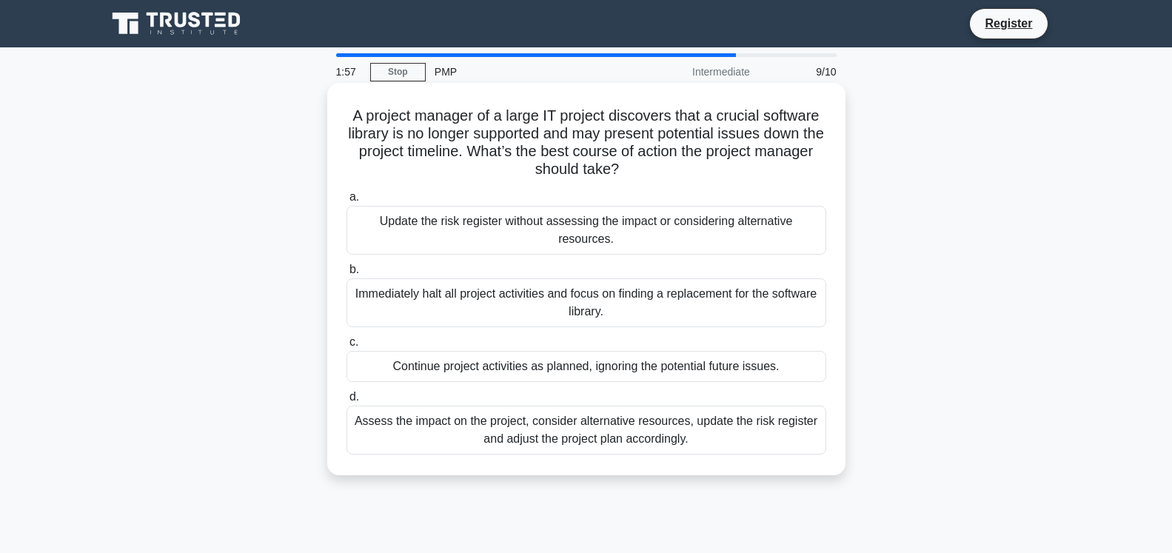
click at [347, 402] on input "d. Assess the impact on the project, consider alternative resources, update the…" at bounding box center [347, 397] width 0 height 10
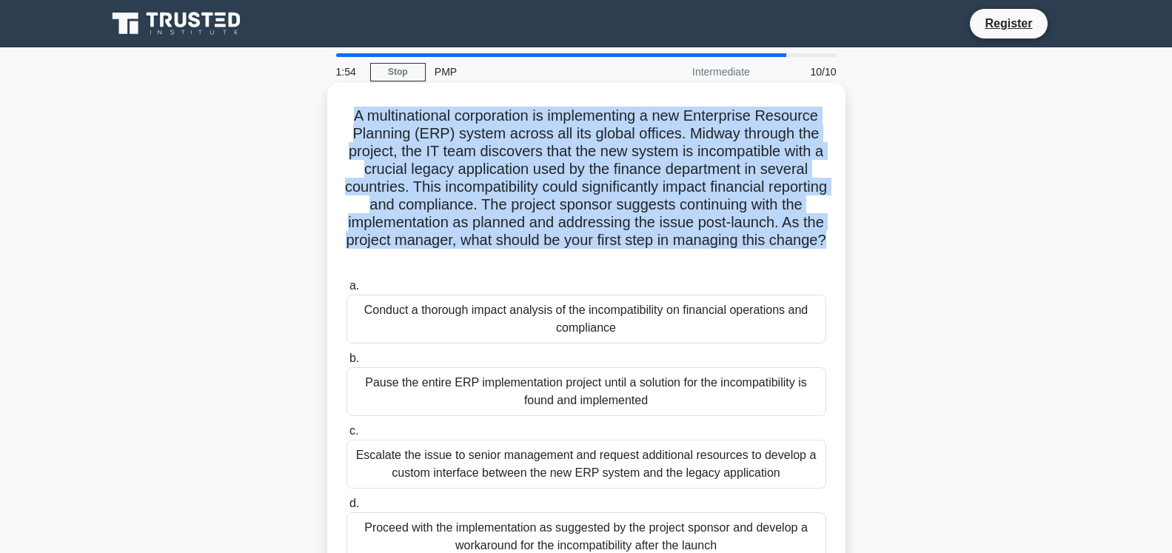
drag, startPoint x: 606, startPoint y: 263, endPoint x: 335, endPoint y: 113, distance: 309.9
click at [335, 113] on div "A multinational corporation is implementing a new Enterprise Resource Planning …" at bounding box center [586, 332] width 506 height 487
drag, startPoint x: 583, startPoint y: 328, endPoint x: 347, endPoint y: 314, distance: 237.4
click at [347, 314] on div "Conduct a thorough impact analysis of the incompatibility on financial operatio…" at bounding box center [587, 319] width 480 height 49
drag, startPoint x: 655, startPoint y: 403, endPoint x: 357, endPoint y: 389, distance: 298.0
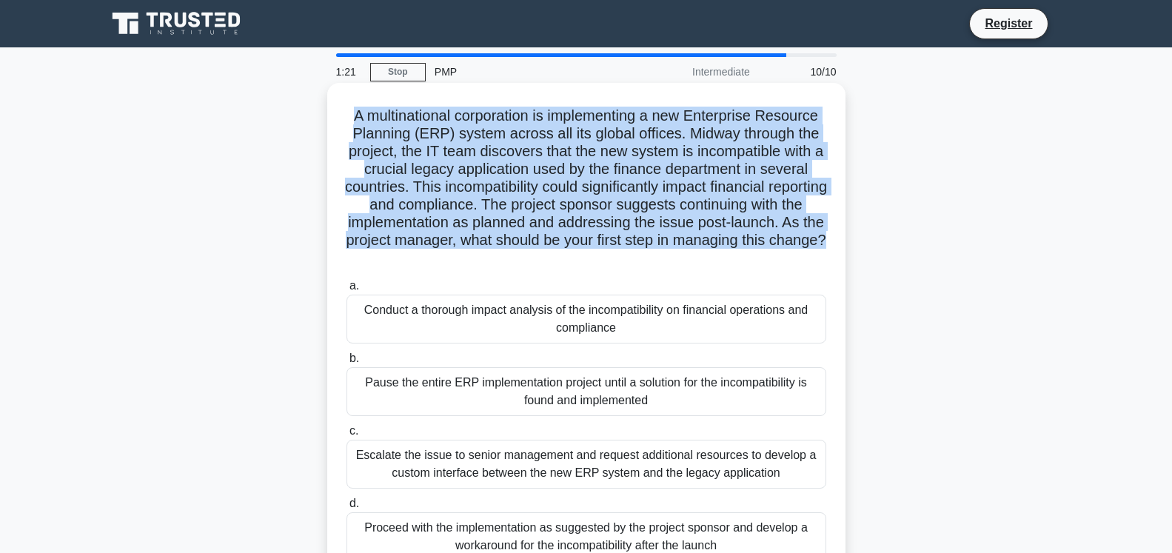
click at [357, 389] on div "Pause the entire ERP implementation project until a solution for the incompatib…" at bounding box center [587, 391] width 480 height 49
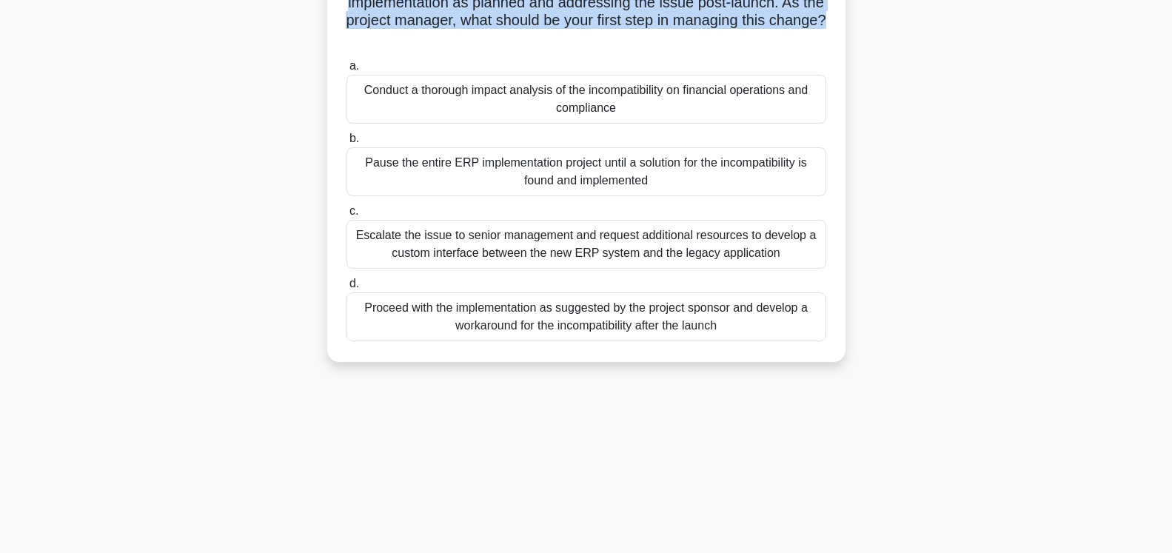
scroll to position [227, 0]
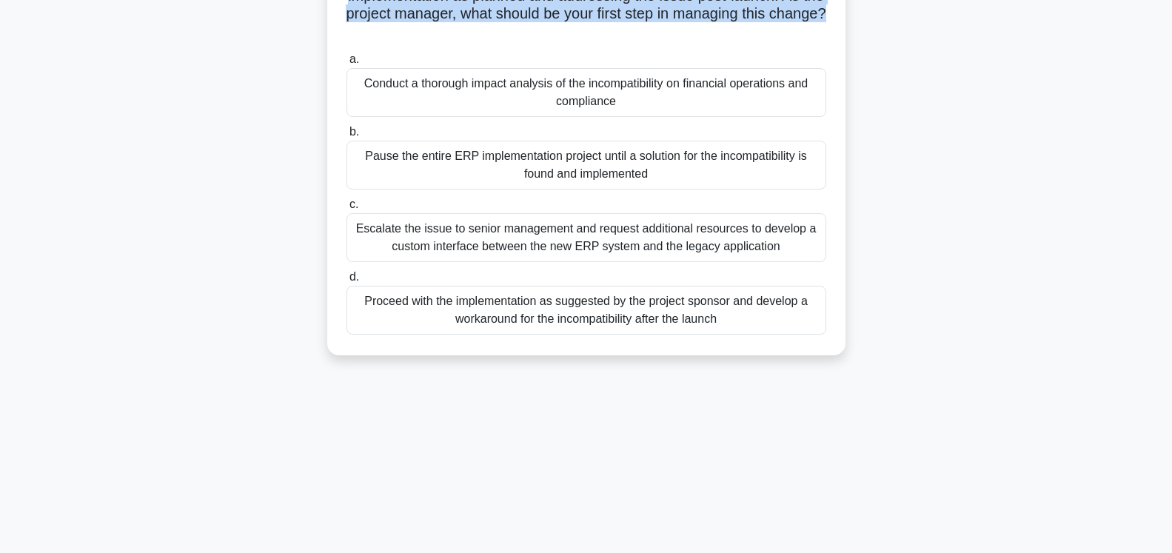
drag, startPoint x: 780, startPoint y: 253, endPoint x: 352, endPoint y: 234, distance: 429.2
click at [352, 234] on div "Escalate the issue to senior management and request additional resources to dev…" at bounding box center [587, 237] width 480 height 49
drag, startPoint x: 726, startPoint y: 326, endPoint x: 344, endPoint y: 304, distance: 383.5
click at [344, 304] on div "d. Proceed with the implementation as suggested by the project sponsor and deve…" at bounding box center [587, 301] width 498 height 67
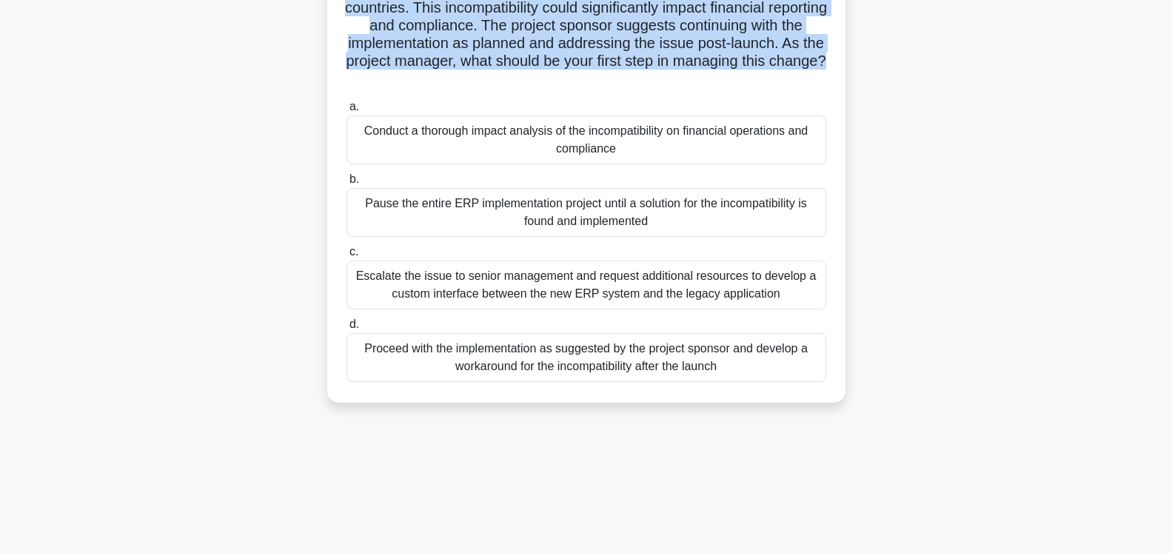
scroll to position [151, 0]
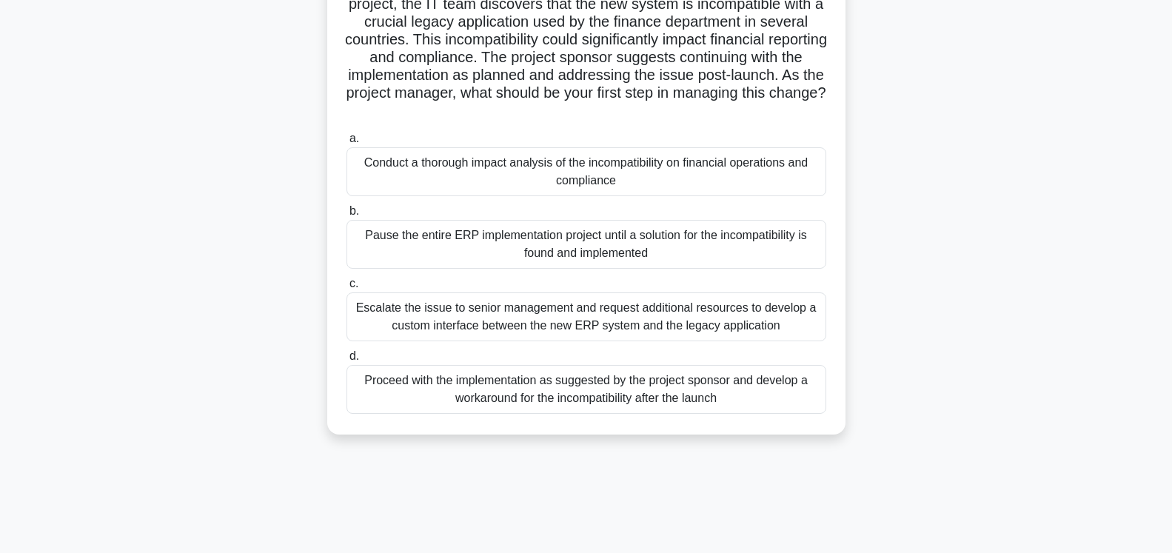
click at [983, 210] on div "A multinational corporation is implementing a new Enterprise Resource Planning …" at bounding box center [586, 194] width 977 height 517
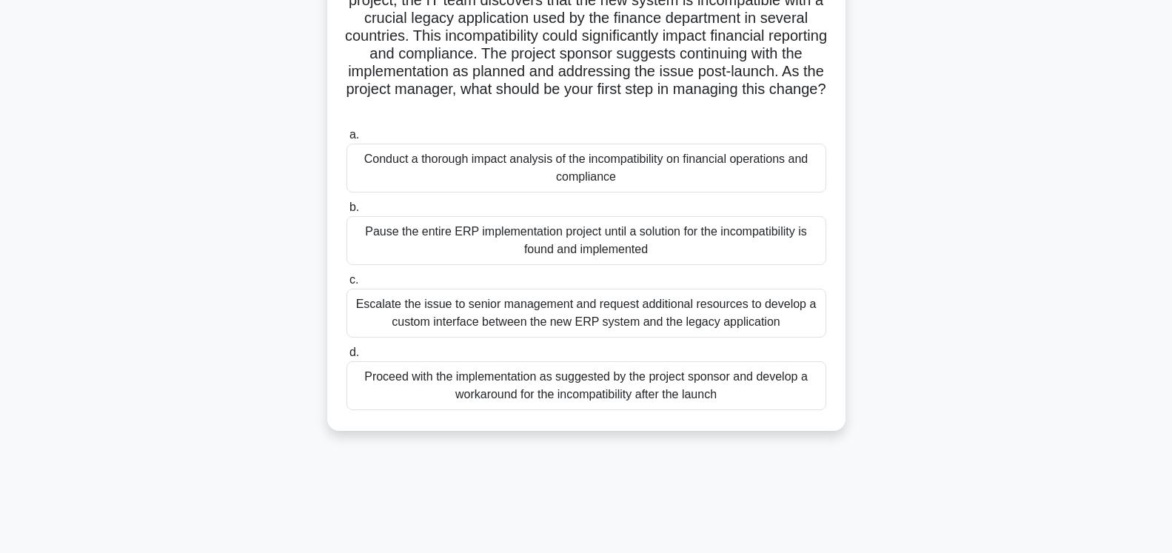
click at [605, 164] on div "Conduct a thorough impact analysis of the incompatibility on financial operatio…" at bounding box center [587, 168] width 480 height 49
click at [347, 140] on input "a. Conduct a thorough impact analysis of the incompatibility on financial opera…" at bounding box center [347, 135] width 0 height 10
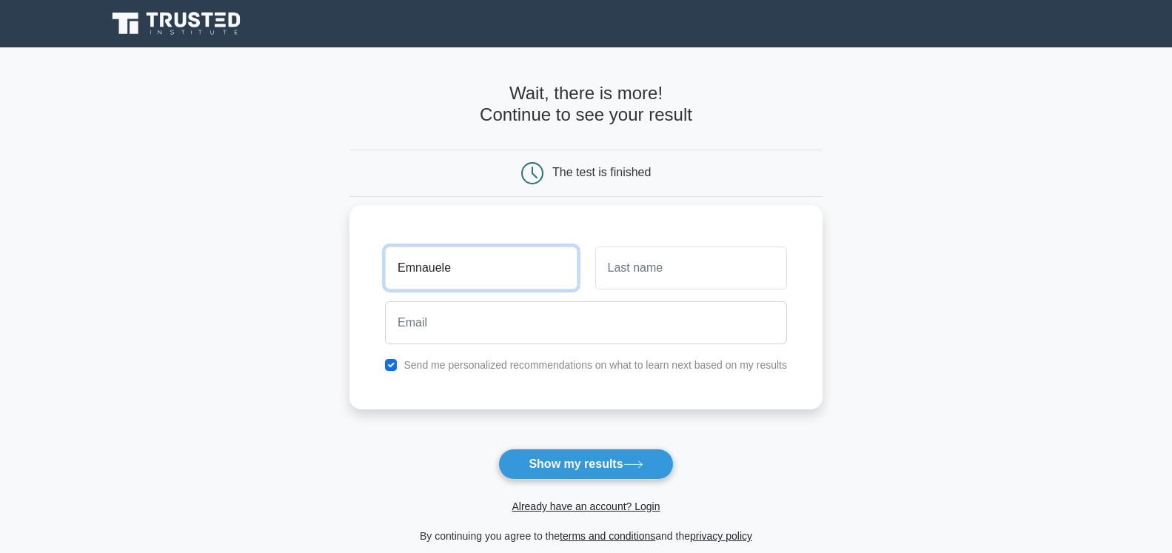
drag, startPoint x: 433, startPoint y: 270, endPoint x: 310, endPoint y: 256, distance: 123.6
click at [385, 256] on input "Emnauele" at bounding box center [481, 268] width 192 height 43
type input "[PERSON_NAME]"
click at [690, 288] on input "text" at bounding box center [691, 268] width 192 height 43
type input "Butteri"
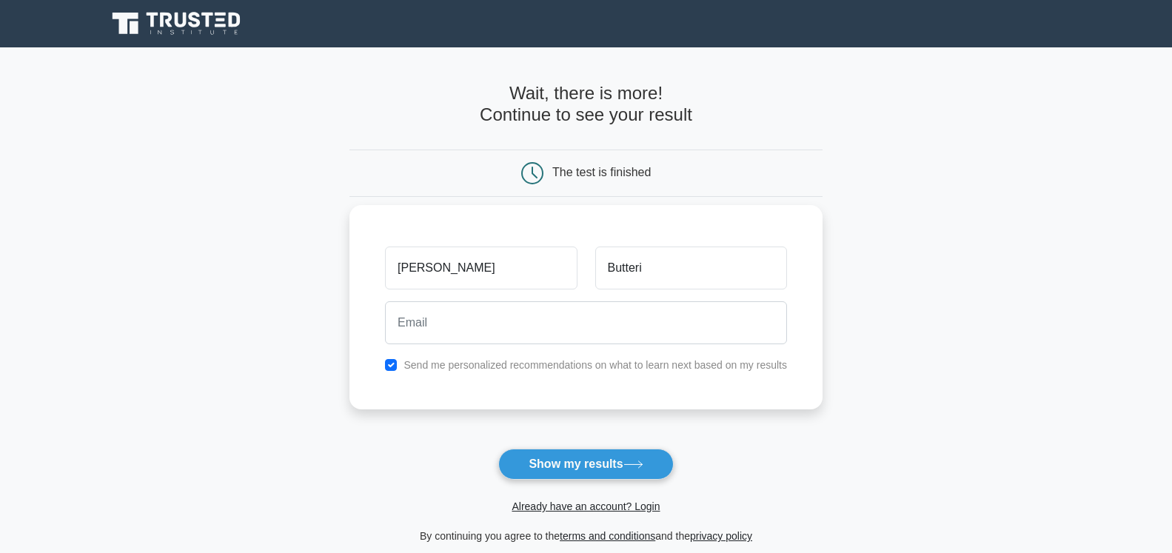
click at [401, 364] on div "Send me personalized recommendations on what to learn next based on my results" at bounding box center [586, 365] width 420 height 18
click at [395, 366] on input "checkbox" at bounding box center [391, 365] width 12 height 12
checkbox input "false"
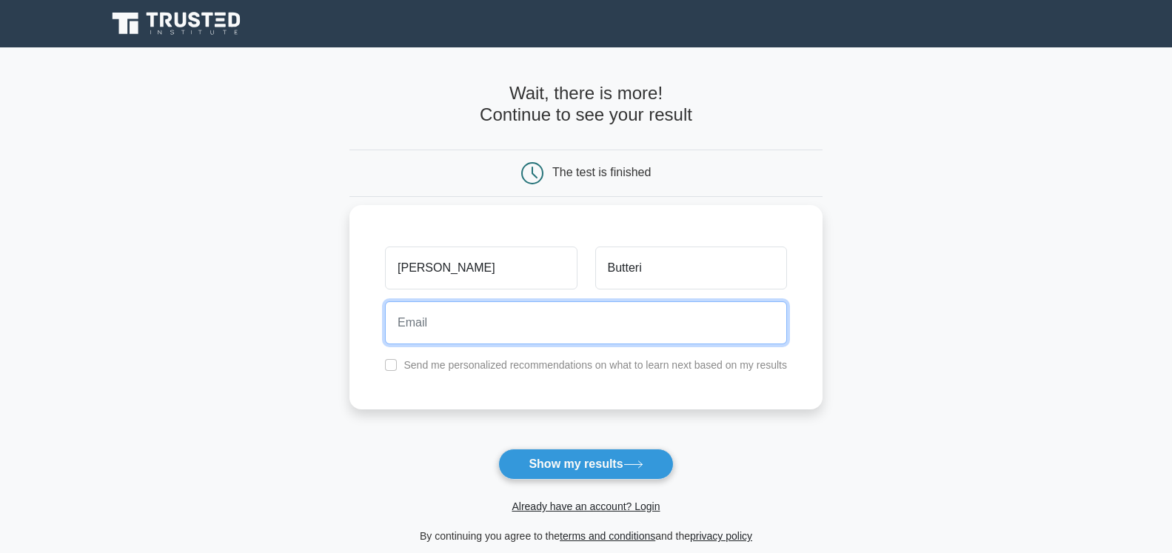
click at [493, 335] on input "email" at bounding box center [586, 322] width 402 height 43
type input "butteriemanuele@gmail.com"
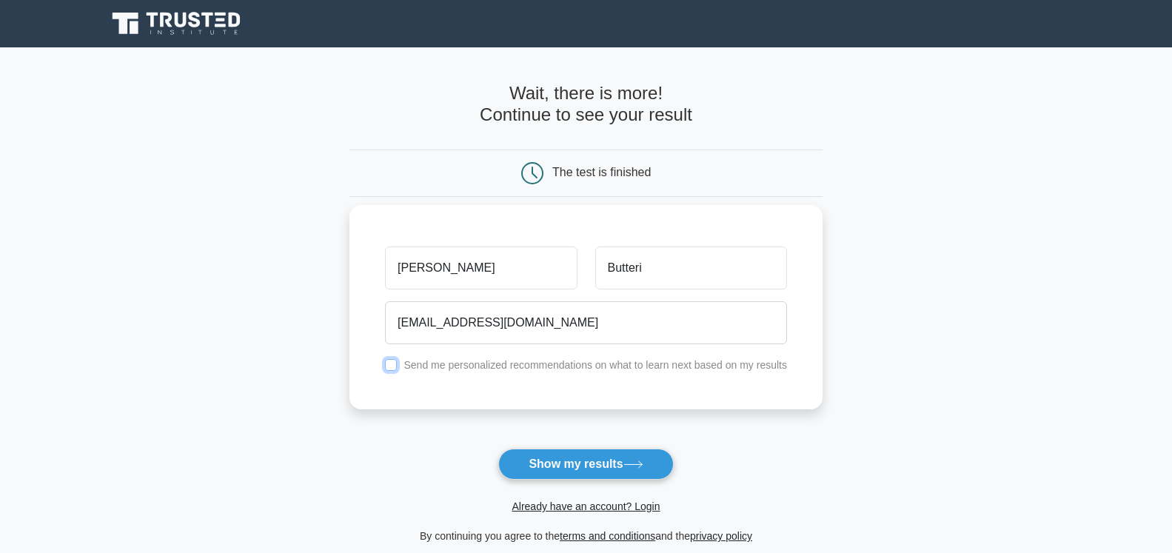
click at [393, 367] on input "checkbox" at bounding box center [391, 365] width 12 height 12
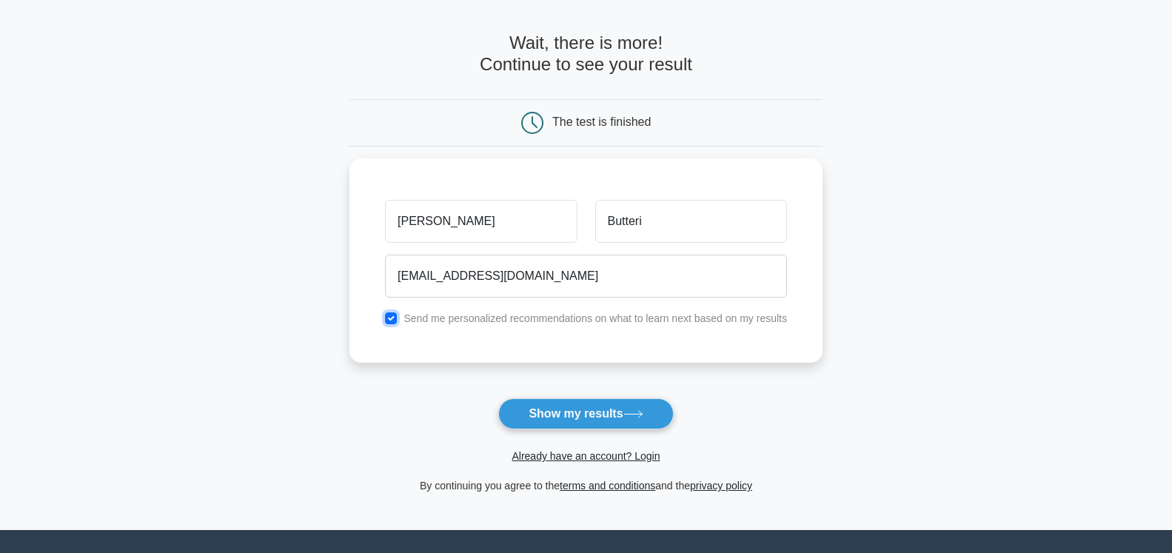
scroll to position [151, 0]
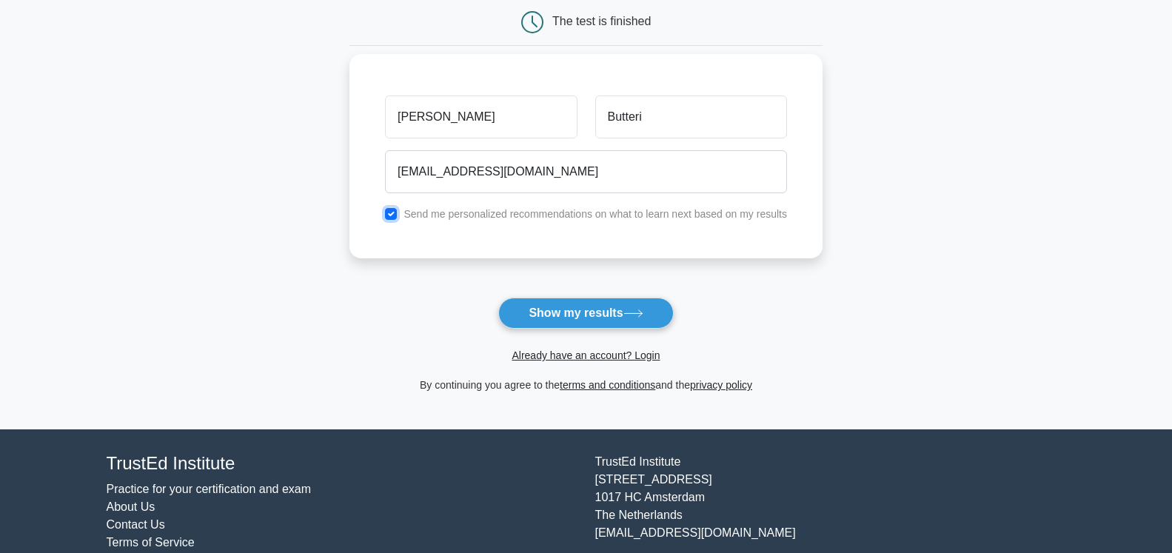
click at [389, 215] on input "checkbox" at bounding box center [391, 214] width 12 height 12
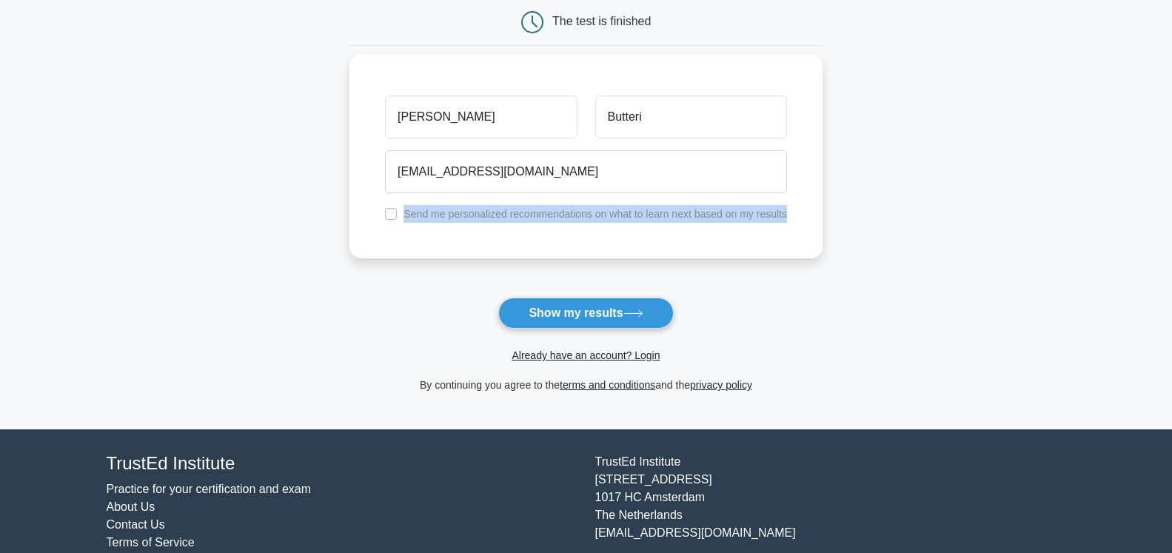
drag, startPoint x: 763, startPoint y: 213, endPoint x: 404, endPoint y: 215, distance: 359.1
click at [404, 215] on div "Send me personalized recommendations on what to learn next based on my results" at bounding box center [586, 214] width 420 height 18
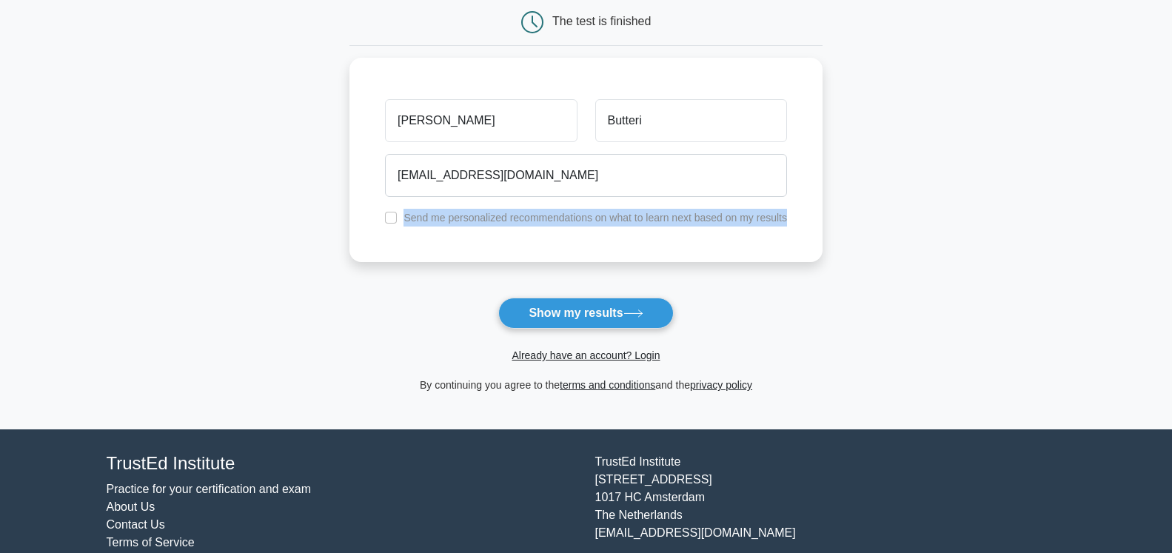
copy label "Send me personalized recommendations on what to learn next based on my results"
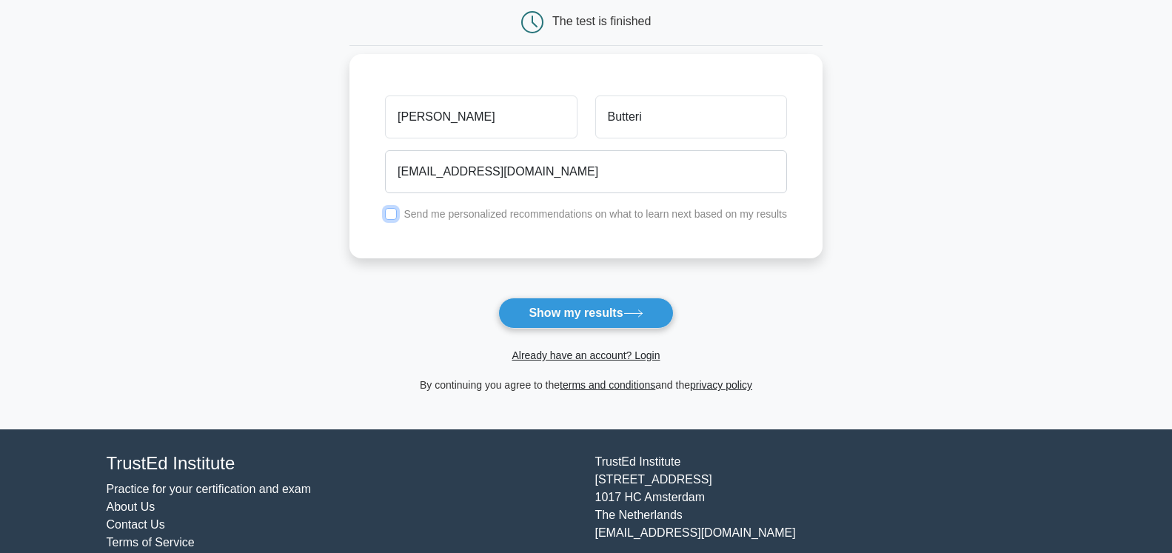
click at [392, 217] on input "checkbox" at bounding box center [391, 214] width 12 height 12
checkbox input "true"
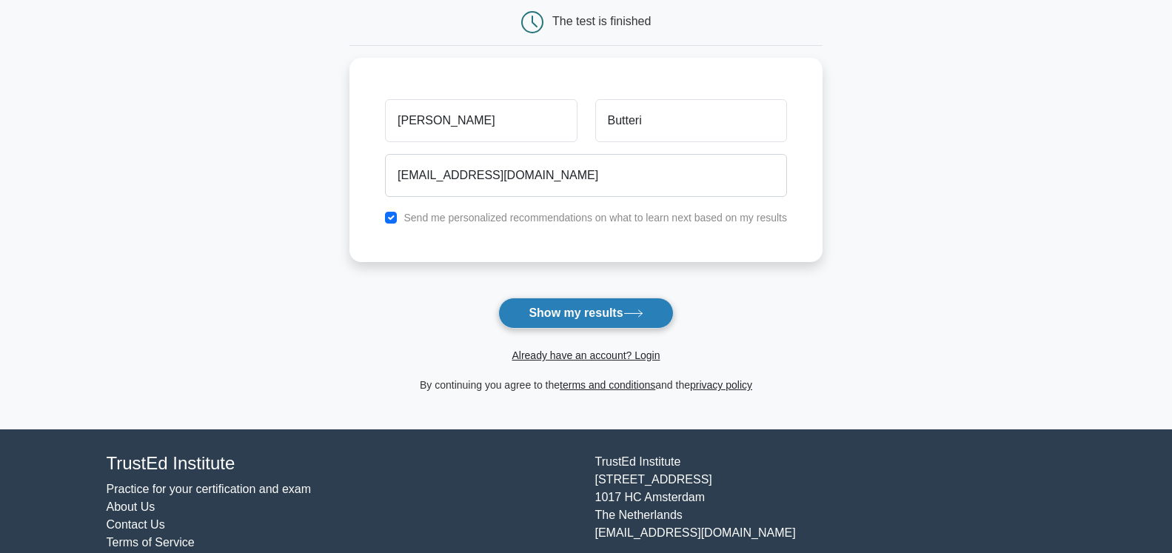
click at [598, 314] on button "Show my results" at bounding box center [585, 313] width 175 height 31
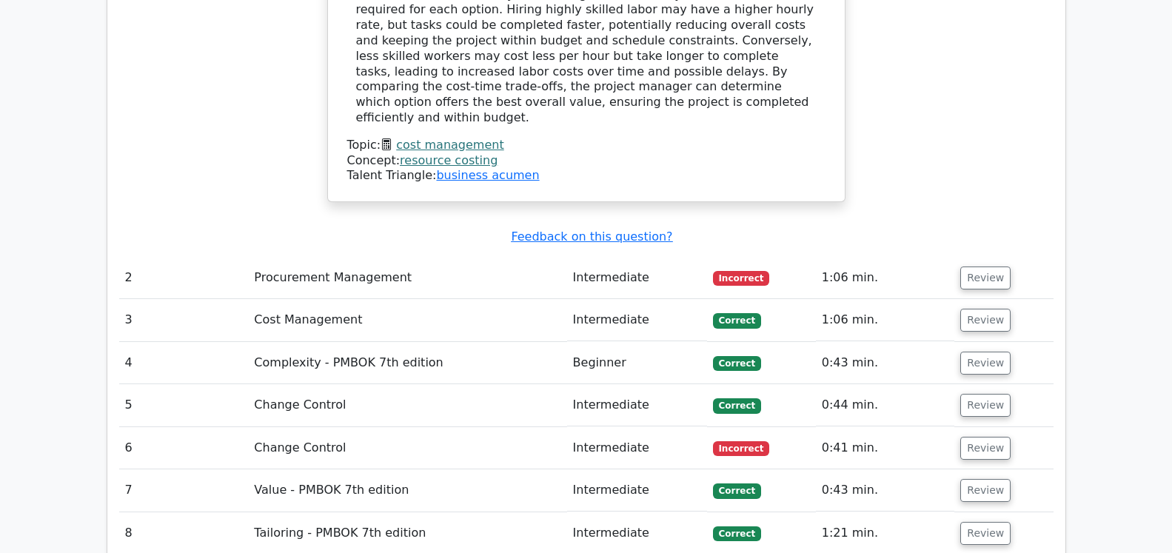
scroll to position [1888, 0]
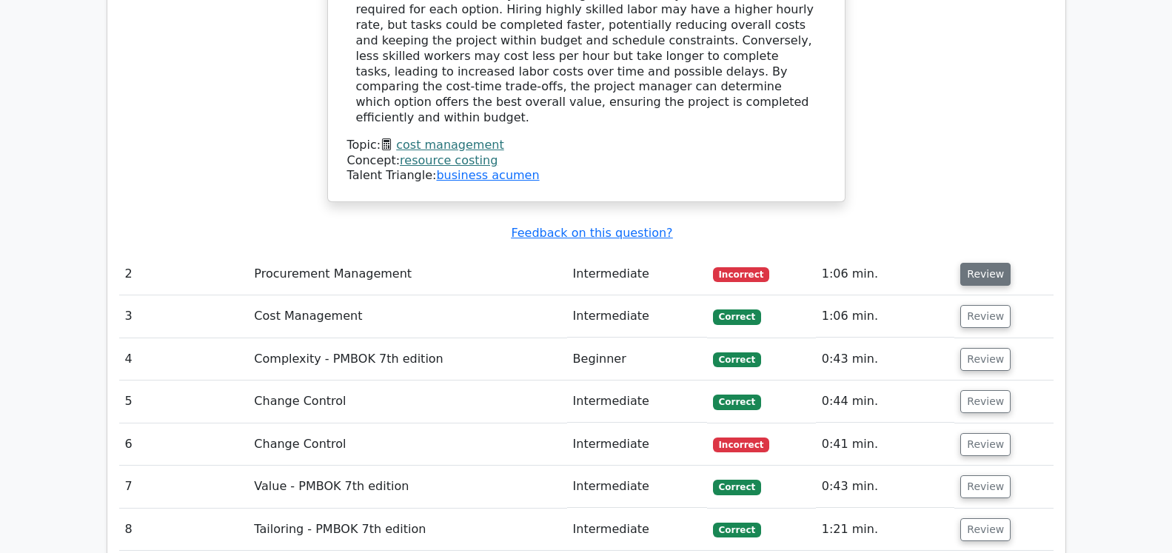
click at [977, 263] on button "Review" at bounding box center [985, 274] width 50 height 23
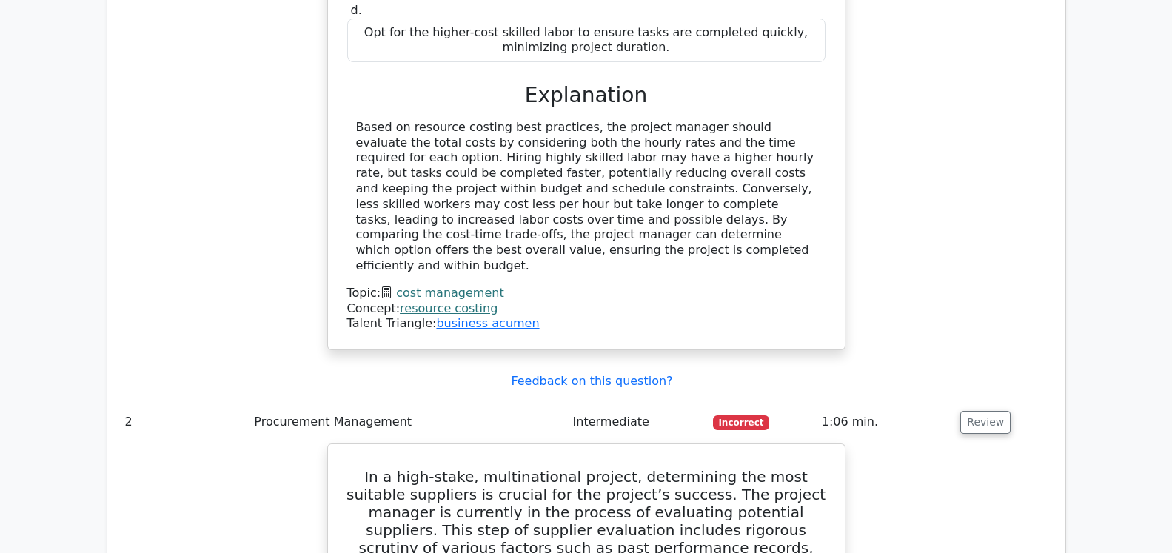
scroll to position [1735, 0]
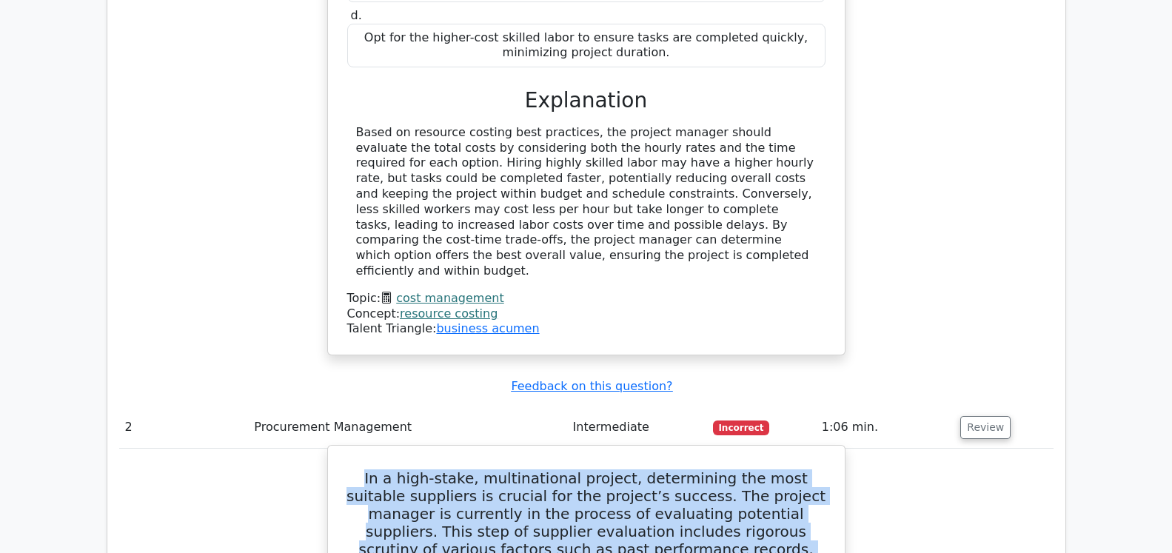
drag, startPoint x: 513, startPoint y: 120, endPoint x: 352, endPoint y: 376, distance: 302.4
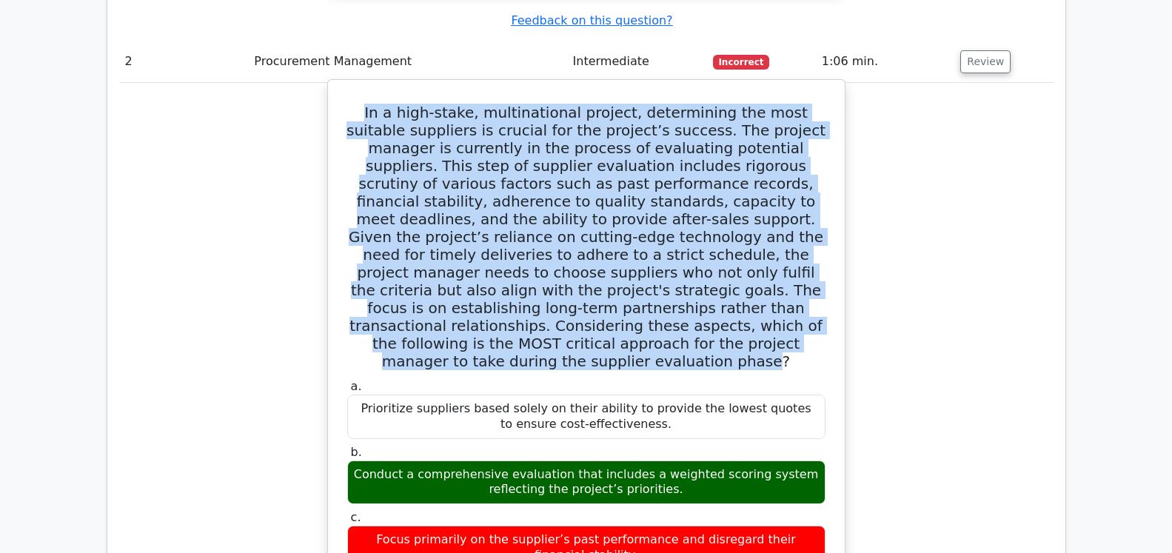
scroll to position [2113, 0]
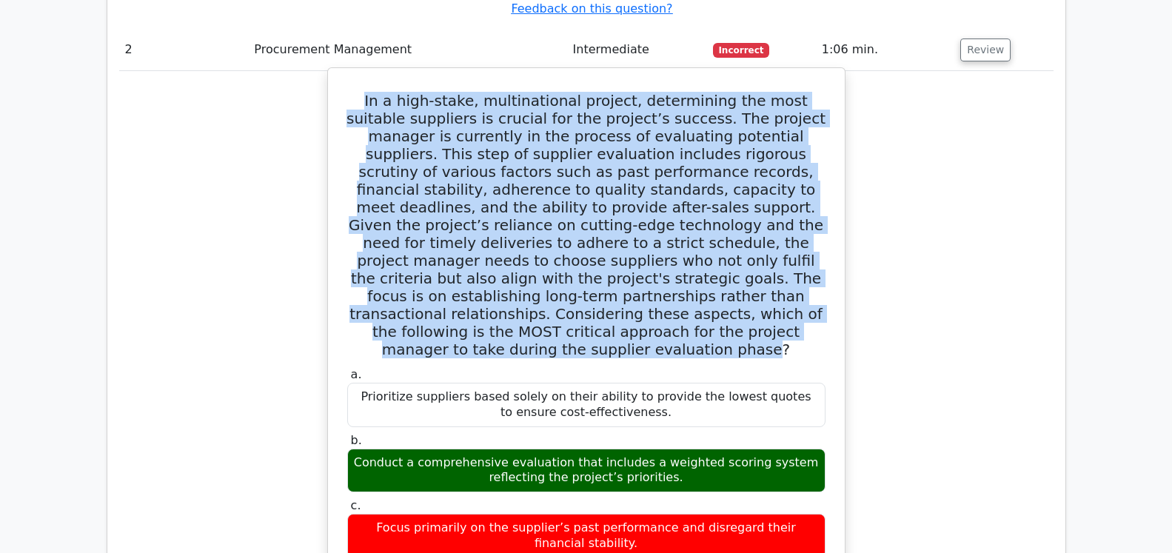
drag, startPoint x: 538, startPoint y: 286, endPoint x: 337, endPoint y: 278, distance: 201.5
copy div "Prioritize suppliers based solely on their ability to provide the lowest quotes…"
drag, startPoint x: 578, startPoint y: 353, endPoint x: 350, endPoint y: 339, distance: 229.2
click at [350, 449] on div "Conduct a comprehensive evaluation that includes a weighted scoring system refl…" at bounding box center [586, 471] width 478 height 44
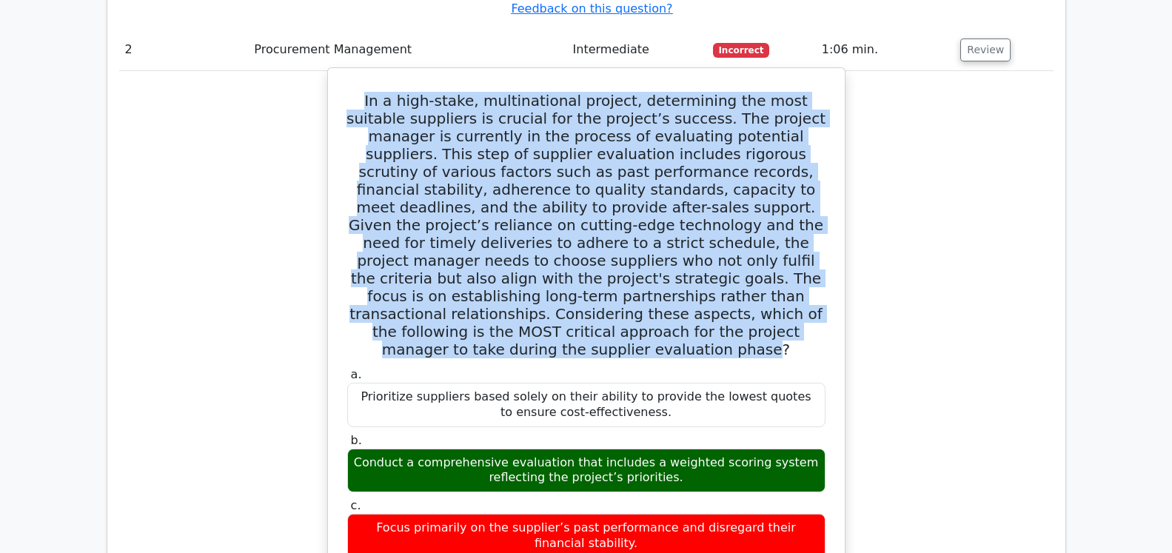
copy div "Conduct a comprehensive evaluation that includes a weighted scoring system refl…"
drag, startPoint x: 621, startPoint y: 409, endPoint x: 350, endPoint y: 409, distance: 271.0
click at [350, 514] on div "Focus primarily on the supplier’s past performance and disregard their financia…" at bounding box center [586, 536] width 478 height 44
copy div "Focus primarily on the supplier’s past performance and disregard their financia…"
drag, startPoint x: 618, startPoint y: 471, endPoint x: 368, endPoint y: 456, distance: 250.0
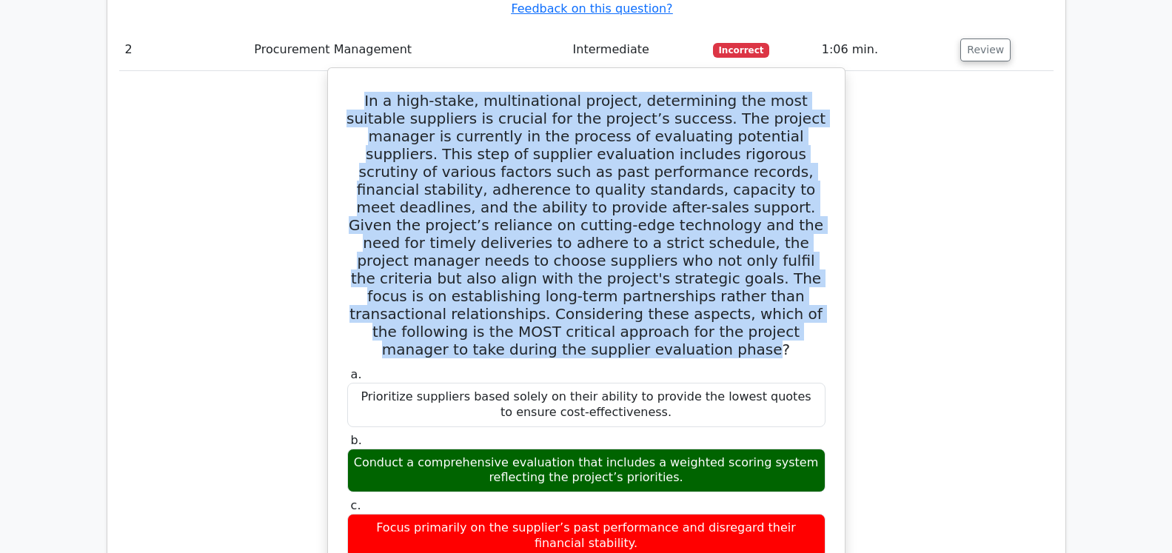
copy div "Select suppliers based on their geographical proximity to reduce shipping times…"
drag, startPoint x: 646, startPoint y: 359, endPoint x: 355, endPoint y: 340, distance: 291.6
click at [355, 449] on div "Conduct a comprehensive evaluation that includes a weighted scoring system refl…" at bounding box center [586, 471] width 478 height 44
copy div "Conduct a comprehensive evaluation that includes a weighted scoring system refl…"
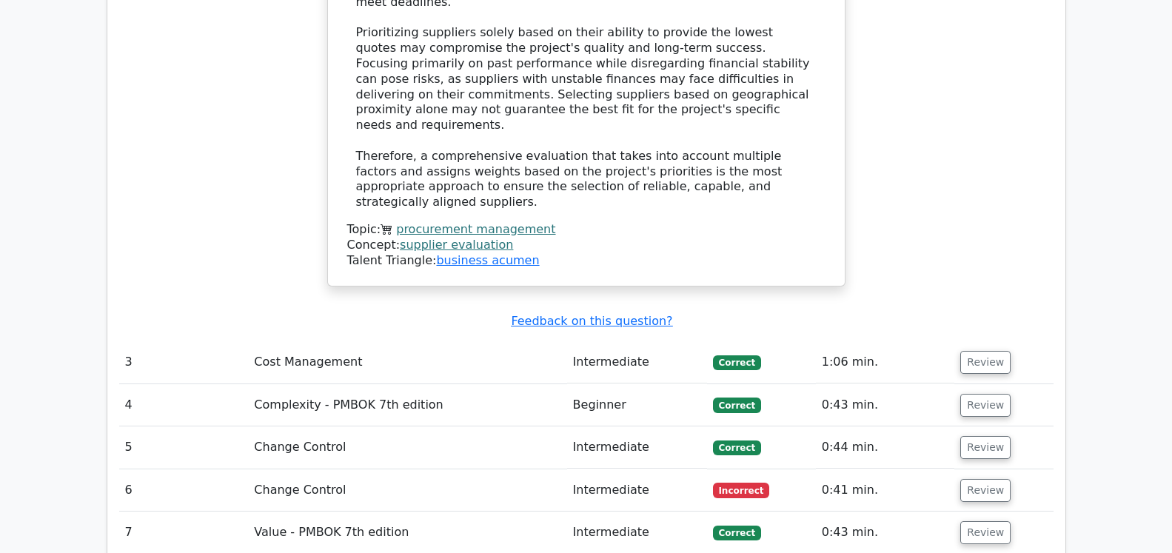
scroll to position [2943, 0]
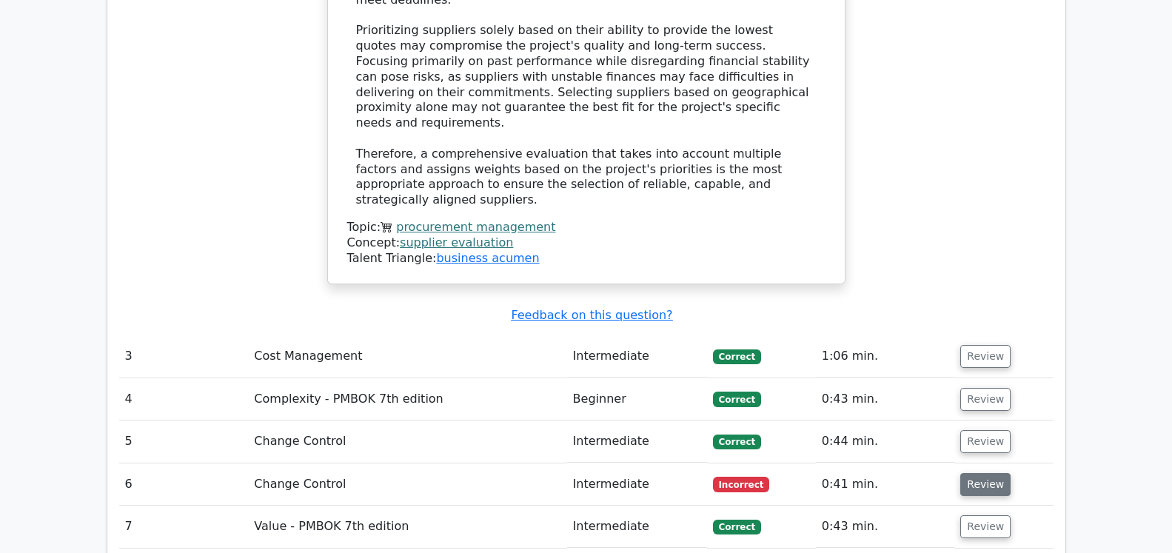
click at [976, 473] on button "Review" at bounding box center [985, 484] width 50 height 23
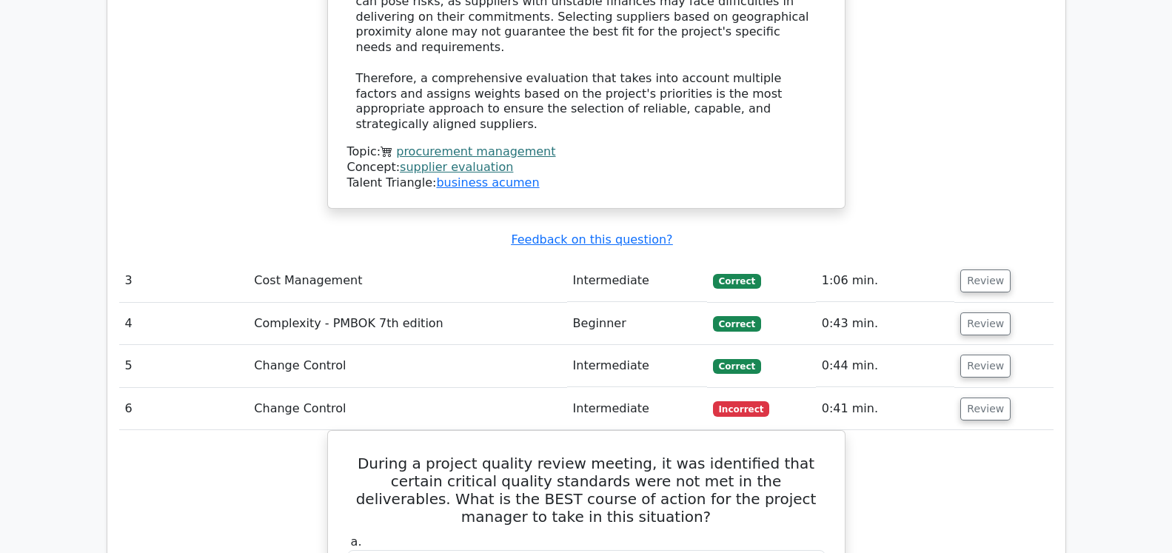
scroll to position [3094, 0]
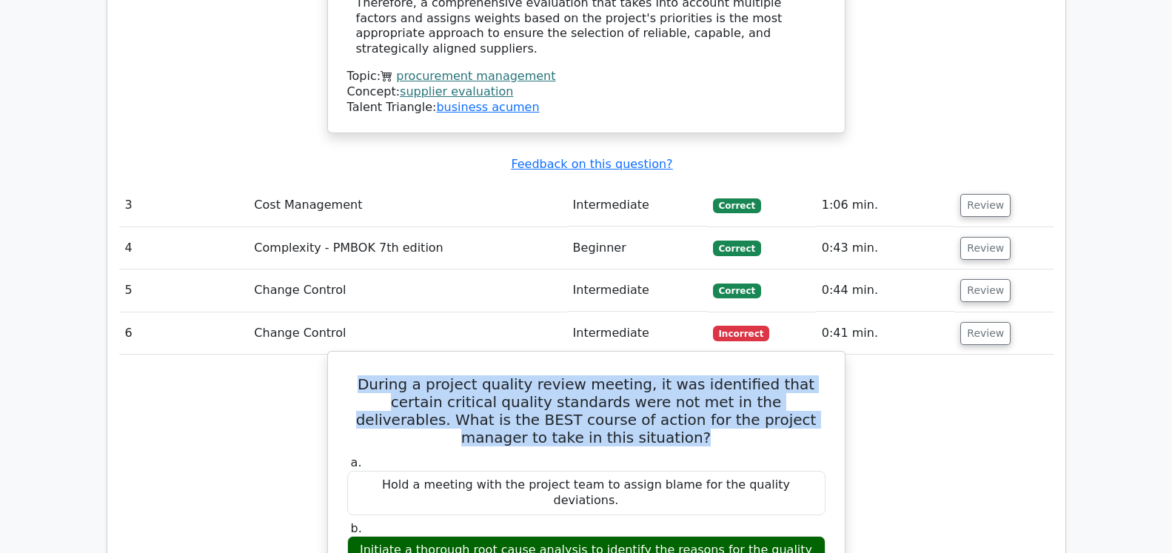
drag, startPoint x: 815, startPoint y: 235, endPoint x: 351, endPoint y: 197, distance: 465.9
click at [351, 375] on h5 "During a project quality review meeting, it was identified that certain critica…" at bounding box center [586, 410] width 481 height 71
copy h5 "During a project quality review meeting, it was identified that certain critica…"
drag, startPoint x: 792, startPoint y: 290, endPoint x: 383, endPoint y: 284, distance: 409.5
click at [383, 471] on div "Hold a meeting with the project team to assign blame for the quality deviations." at bounding box center [586, 493] width 478 height 44
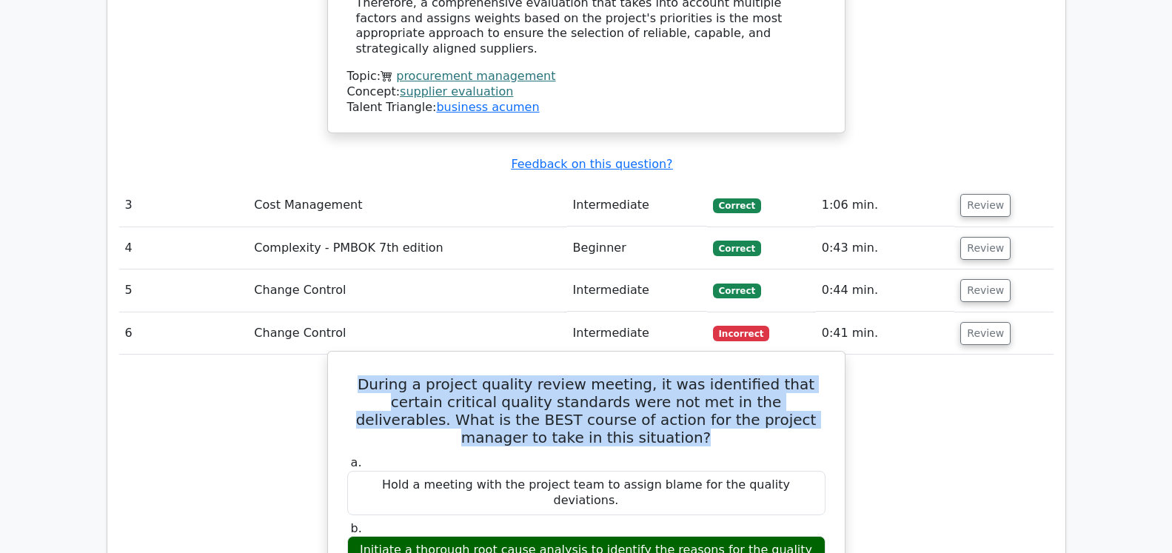
drag, startPoint x: 375, startPoint y: 285, endPoint x: 797, endPoint y: 301, distance: 421.6
click at [797, 471] on div "Hold a meeting with the project team to assign blame for the quality deviations." at bounding box center [586, 493] width 478 height 44
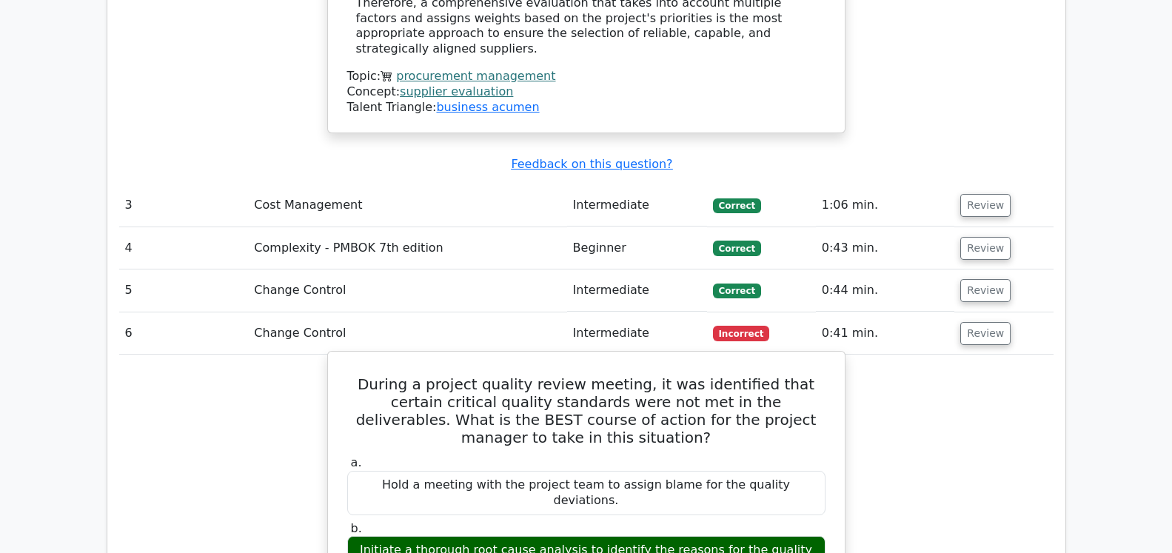
drag, startPoint x: 752, startPoint y: 286, endPoint x: 369, endPoint y: 285, distance: 383.6
click at [369, 471] on div "Hold a meeting with the project team to assign blame for the quality deviations." at bounding box center [586, 493] width 478 height 44
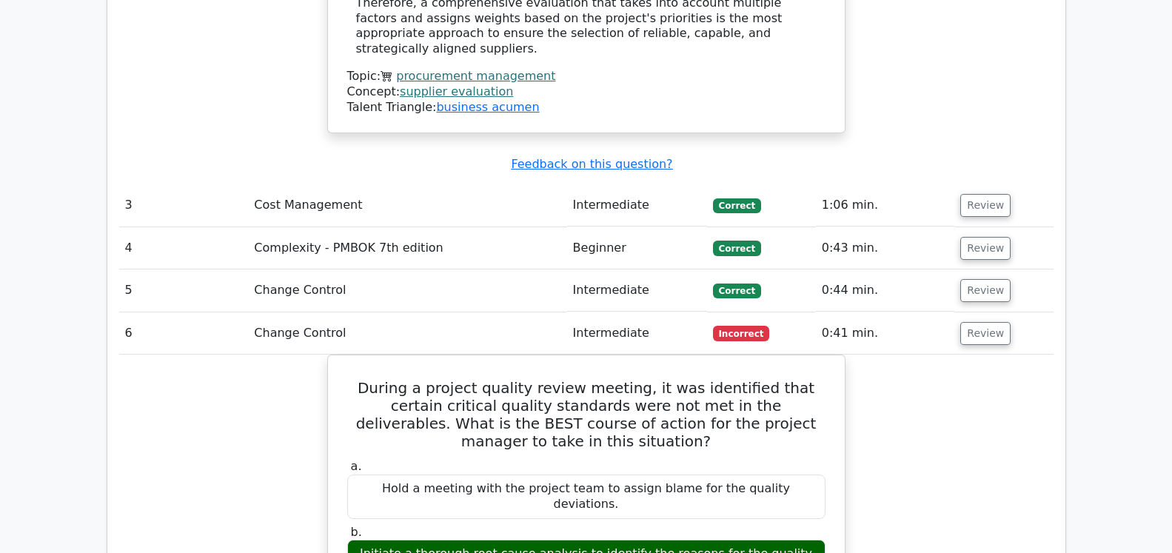
copy div "Hold a meeting with the project team to assign blame for the quality deviations."
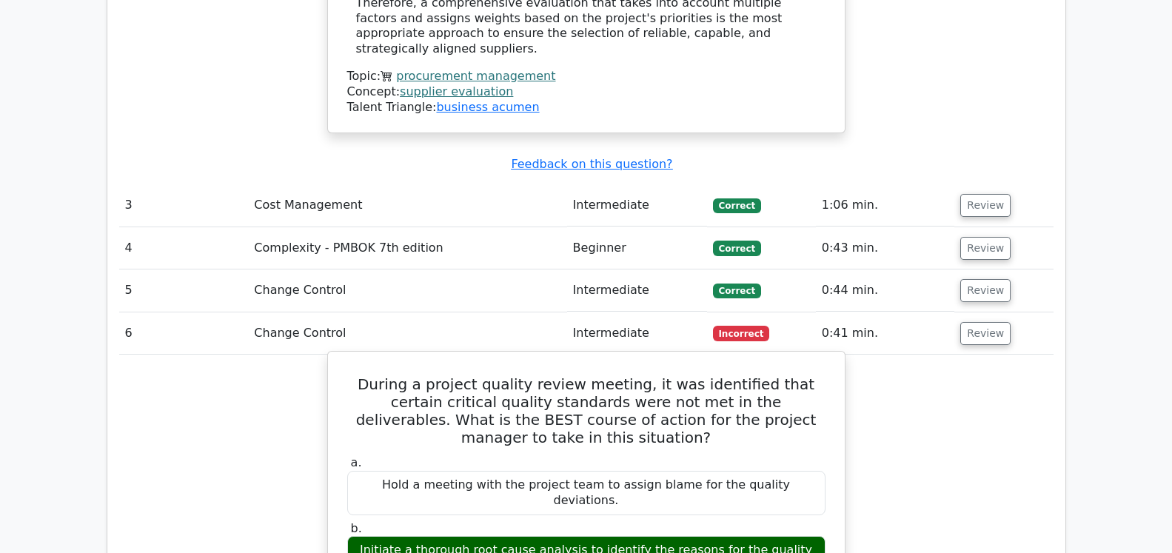
drag, startPoint x: 612, startPoint y: 334, endPoint x: 355, endPoint y: 327, distance: 257.8
click at [355, 536] on div "Initiate a thorough root cause analysis to identify the reasons for the quality…" at bounding box center [586, 558] width 478 height 44
copy div "Initiate a thorough root cause analysis to identify the reasons for the quality…"
drag, startPoint x: 766, startPoint y: 389, endPoint x: 407, endPoint y: 398, distance: 359.2
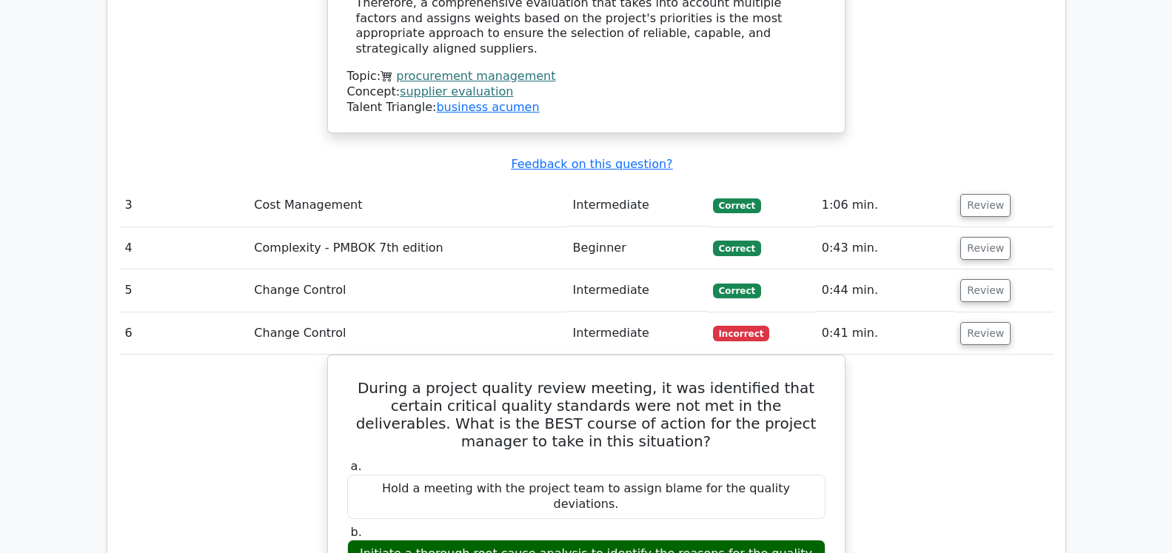
copy div "Implement immediate actions to rectify the identified quality issues."
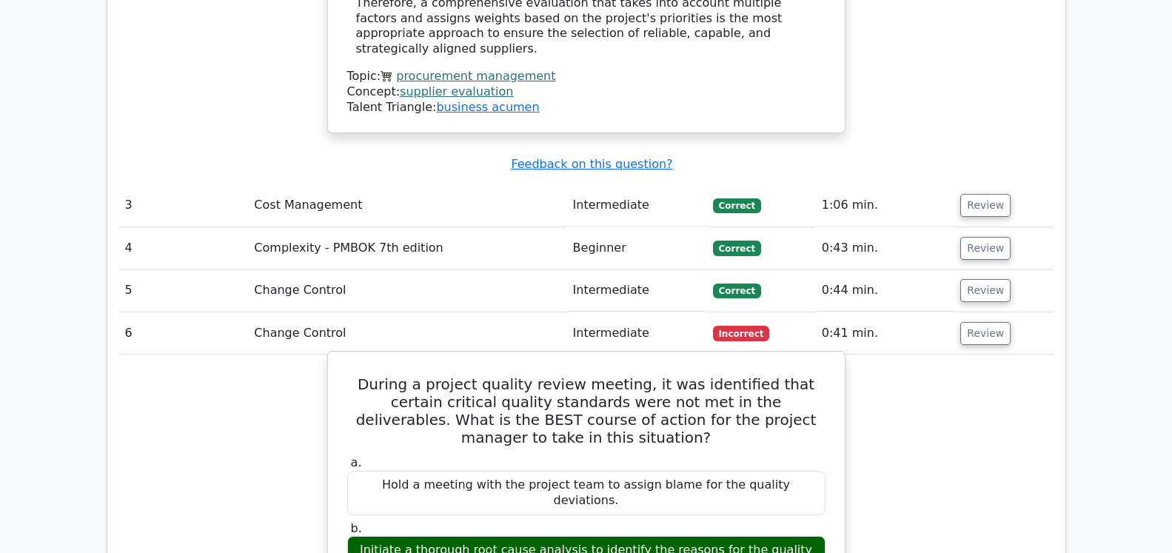
drag, startPoint x: 778, startPoint y: 438, endPoint x: 384, endPoint y: 438, distance: 393.9
copy div "Conduct a quick review to validate the severity of the quality deviations."
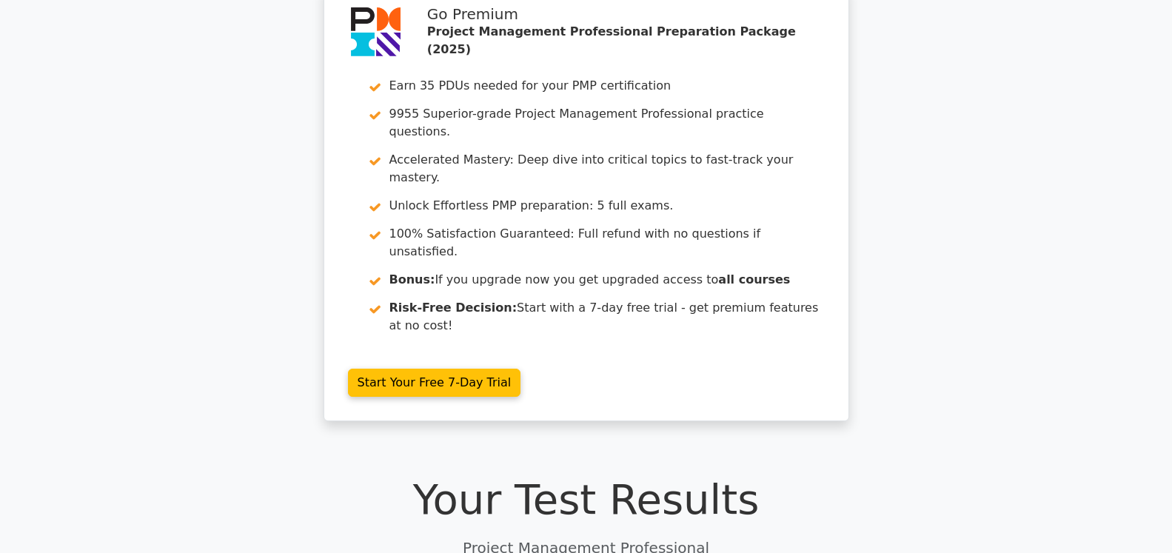
scroll to position [0, 0]
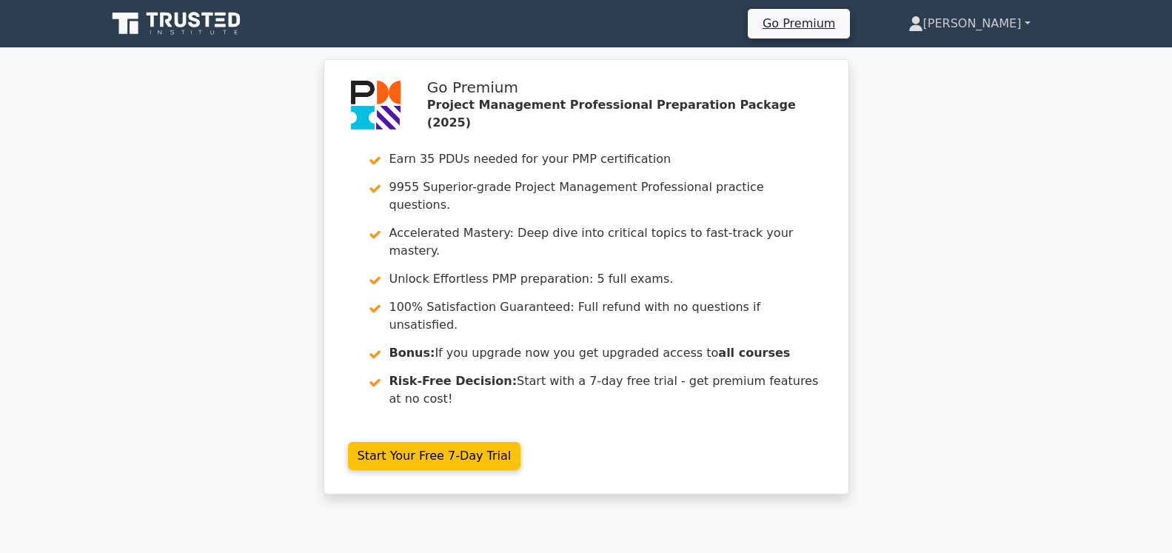
click at [1016, 18] on link "[PERSON_NAME]" at bounding box center [969, 24] width 193 height 30
click at [190, 25] on icon at bounding box center [178, 24] width 142 height 28
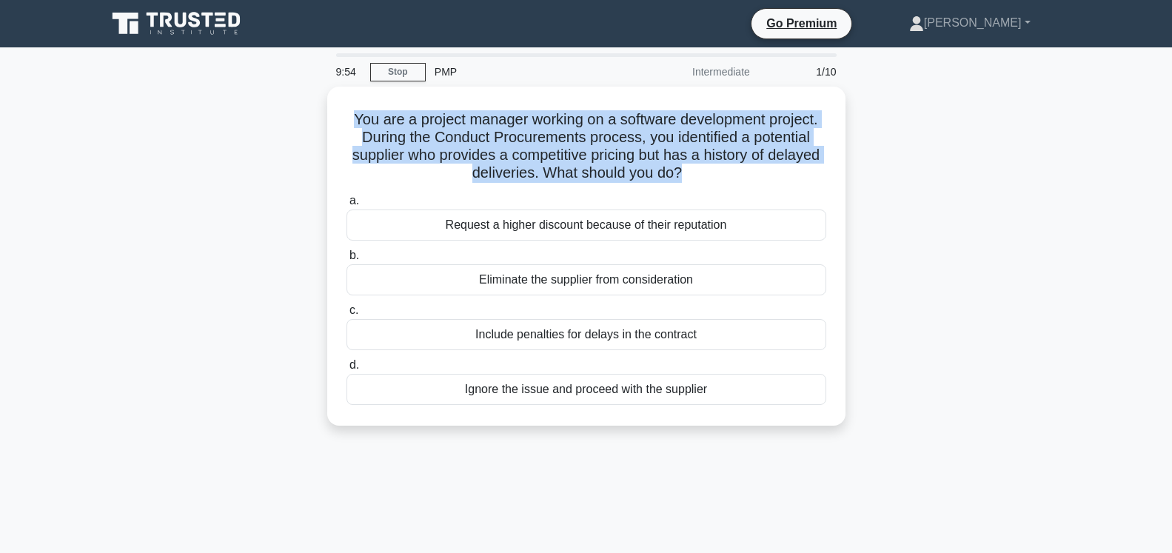
drag, startPoint x: 700, startPoint y: 164, endPoint x: 307, endPoint y: 107, distance: 396.6
click at [307, 107] on div "You are a project manager working on a software development project. During the…" at bounding box center [586, 265] width 977 height 357
